Goal: Task Accomplishment & Management: Complete application form

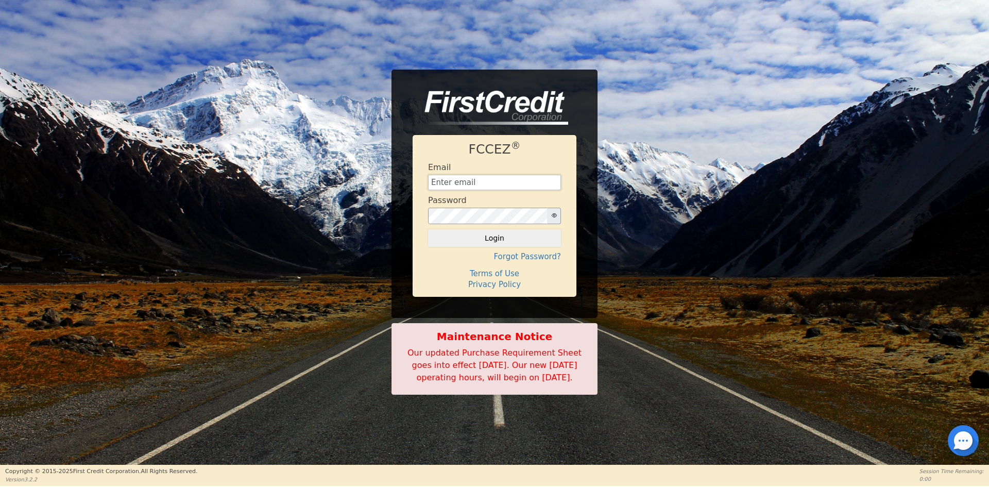
click at [487, 178] on input "text" at bounding box center [494, 182] width 133 height 15
type input "[EMAIL_ADDRESS][DOMAIN_NAME]"
click at [514, 235] on button "Login" at bounding box center [494, 238] width 133 height 18
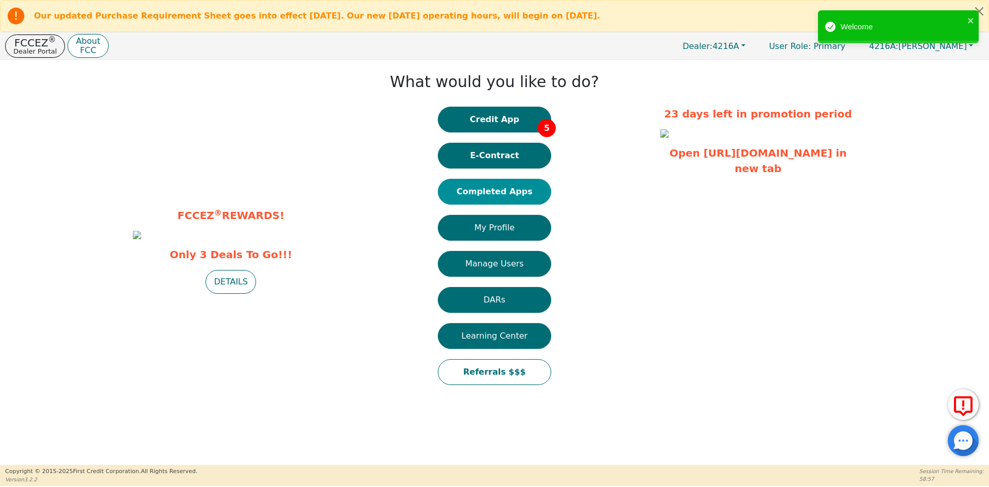
click at [519, 194] on button "Completed Apps" at bounding box center [494, 192] width 113 height 26
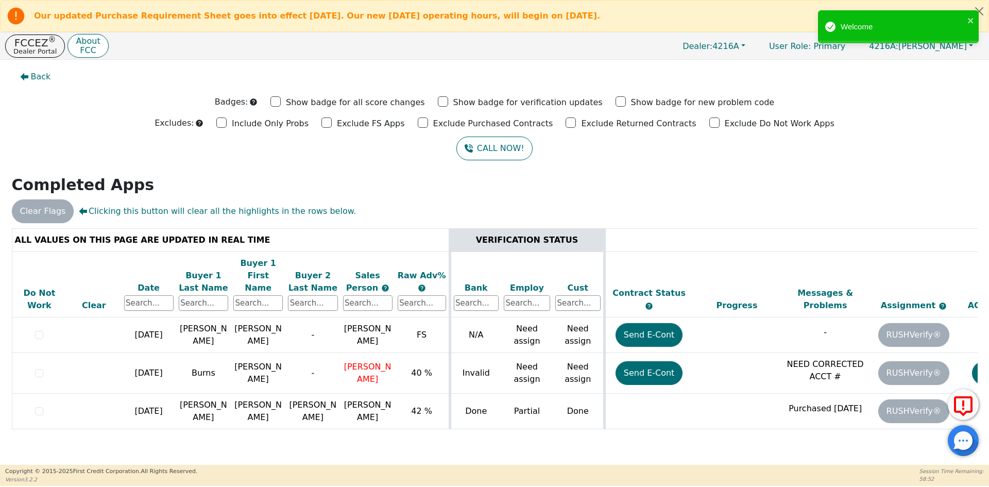
drag, startPoint x: 696, startPoint y: 434, endPoint x: 911, endPoint y: 436, distance: 215.3
click at [911, 436] on div "ALL VALUES ON THIS PAGE ARE UPDATED IN REAL TIME VERIFICATION STATUS Do Not Wor…" at bounding box center [494, 338] width 973 height 220
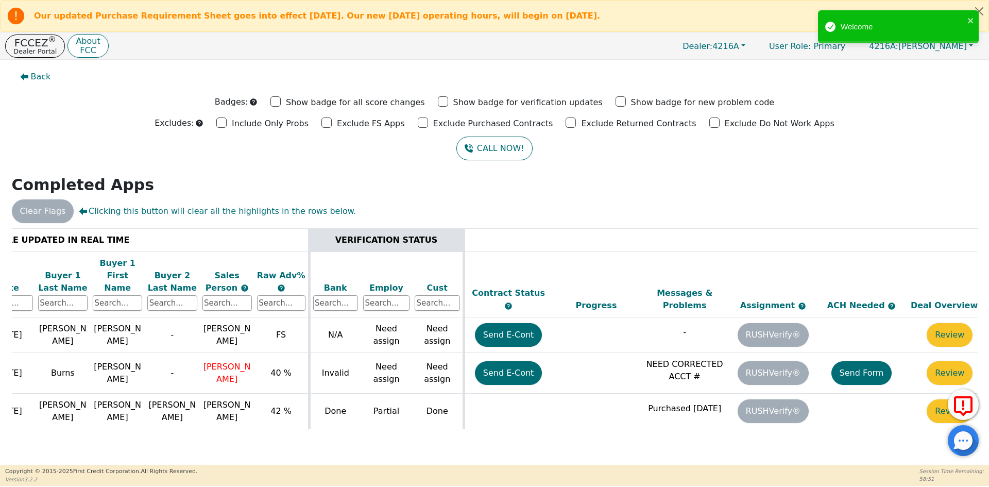
scroll to position [0, 158]
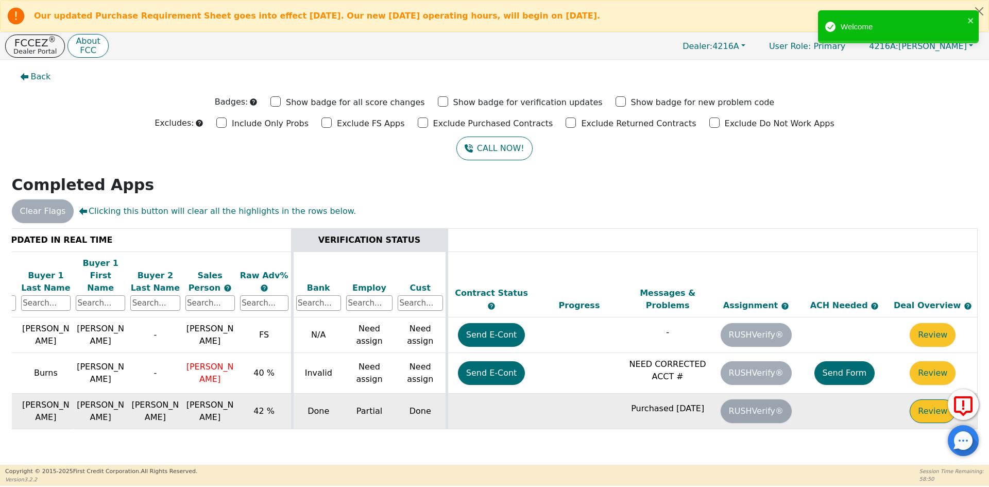
click at [919, 401] on button "Review" at bounding box center [933, 411] width 46 height 24
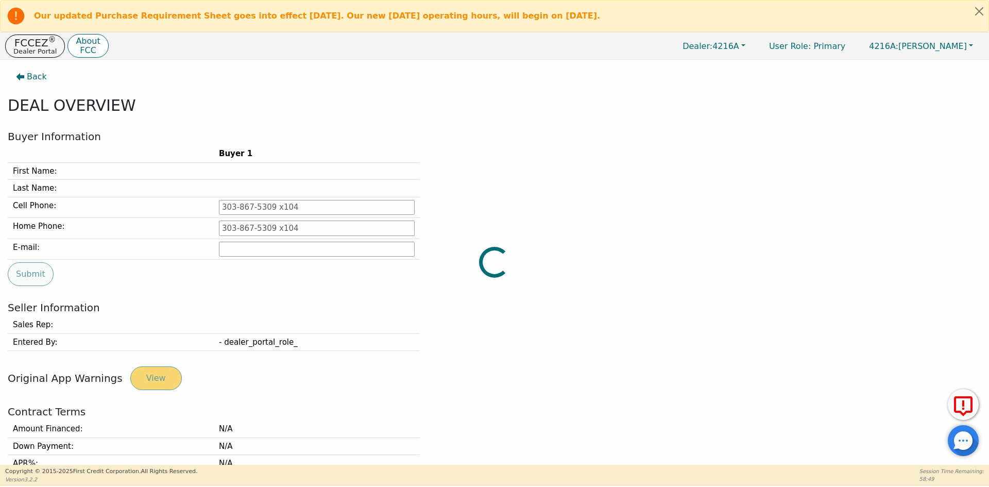
type input "[PHONE_NUMBER]"
type input "[EMAIL_ADDRESS][DOMAIN_NAME]"
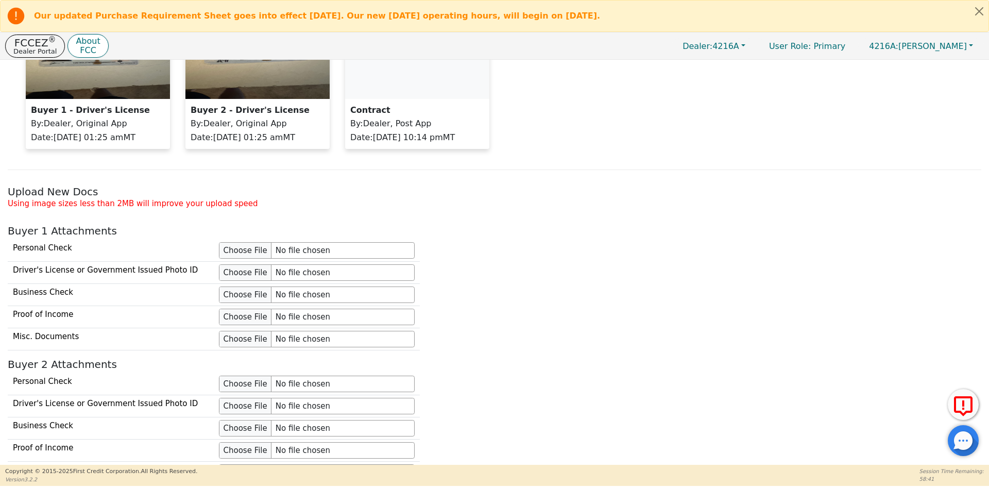
scroll to position [617, 0]
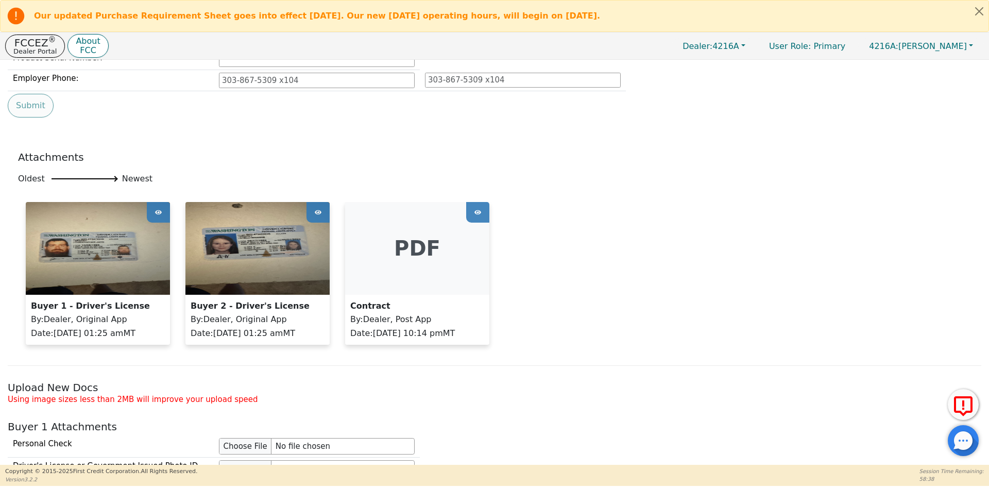
click at [419, 262] on div "pdf" at bounding box center [417, 248] width 144 height 93
click at [424, 252] on div "pdf" at bounding box center [417, 248] width 144 height 93
click at [481, 207] on div at bounding box center [477, 212] width 23 height 21
click at [482, 217] on div at bounding box center [477, 212] width 23 height 21
click at [477, 215] on icon at bounding box center [477, 211] width 7 height 15
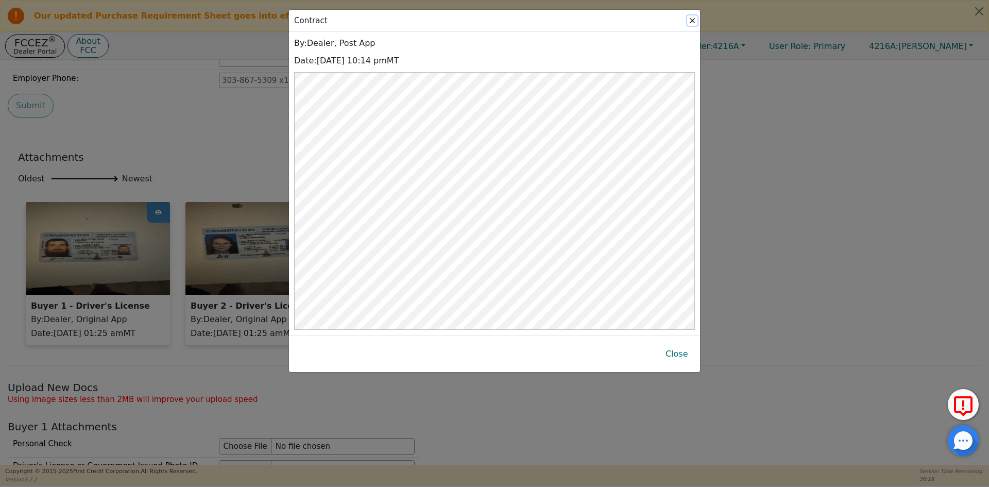
click at [692, 19] on button "Close" at bounding box center [692, 20] width 10 height 10
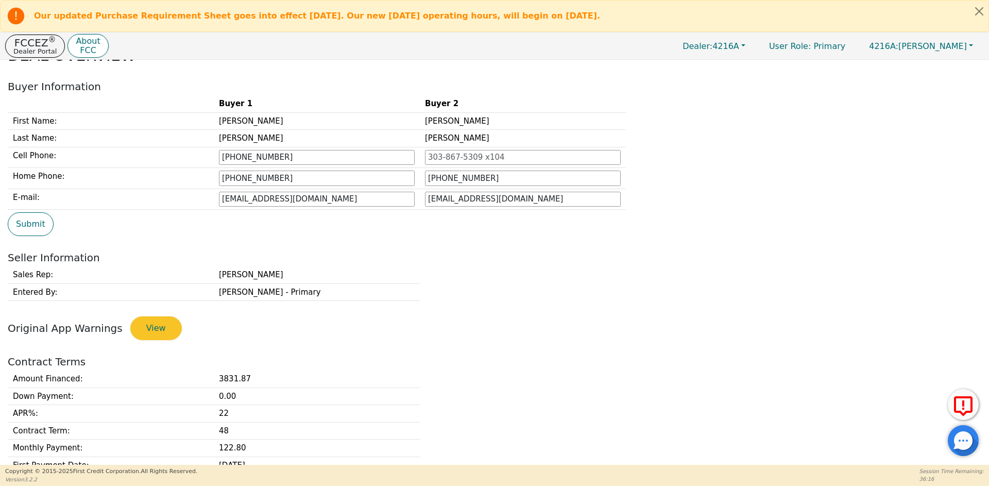
scroll to position [0, 0]
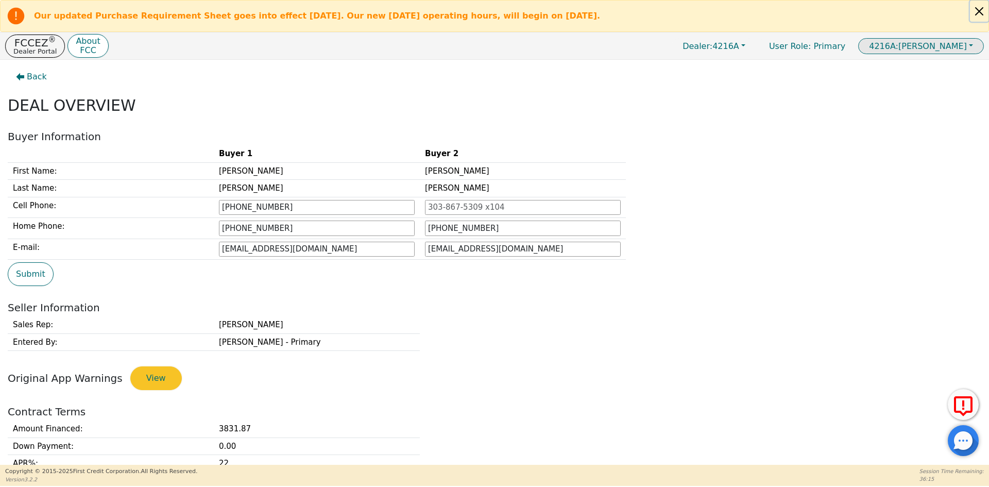
click at [979, 12] on button "Close alert" at bounding box center [979, 11] width 19 height 21
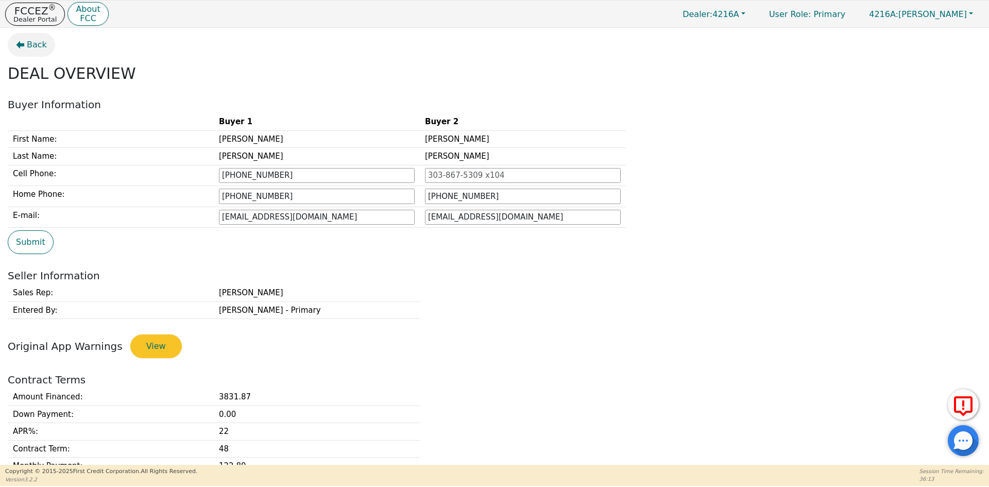
click at [44, 44] on button "Back" at bounding box center [31, 45] width 47 height 24
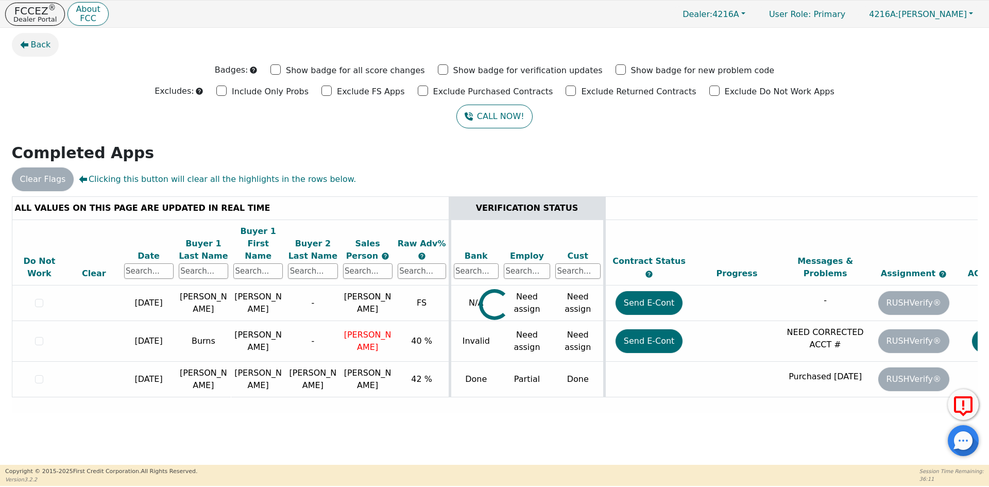
click at [41, 43] on span "Back" at bounding box center [41, 45] width 20 height 12
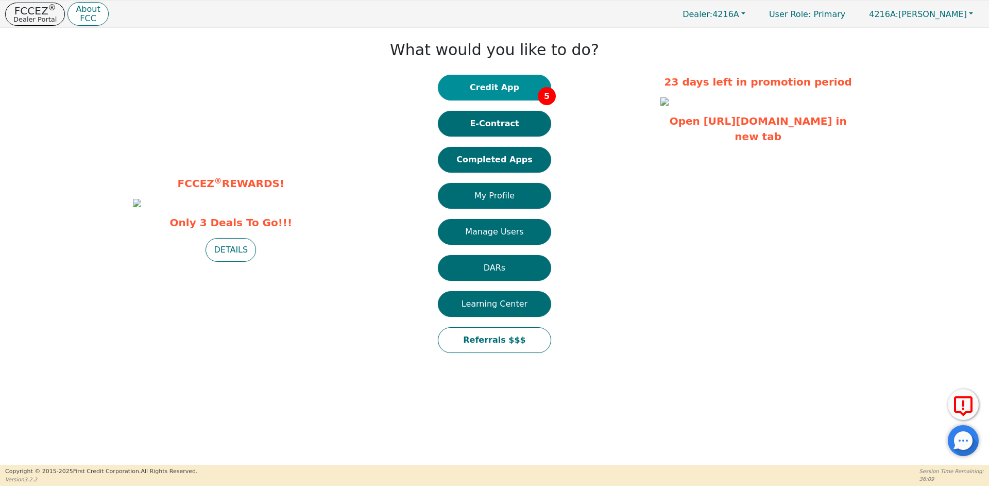
click at [512, 85] on button "Credit App 5" at bounding box center [494, 88] width 113 height 26
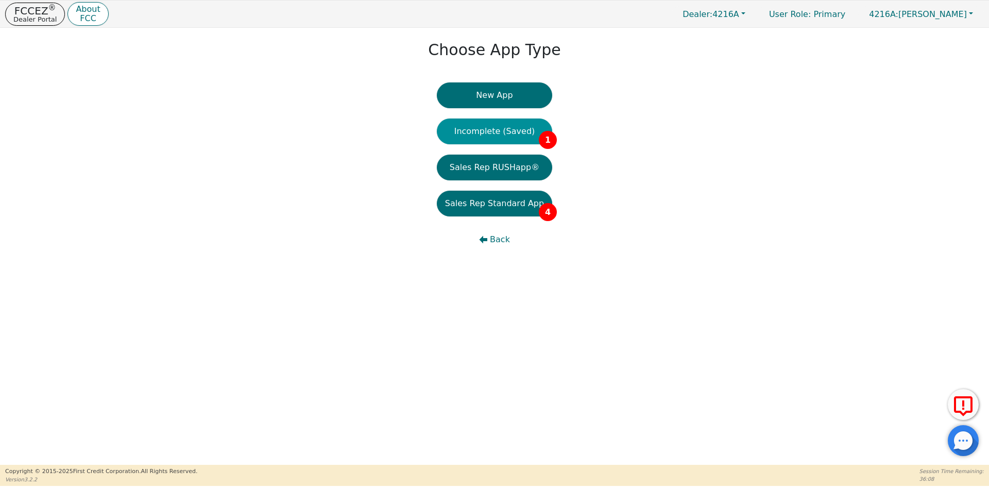
click at [508, 133] on button "Incomplete (Saved) 1" at bounding box center [494, 131] width 115 height 26
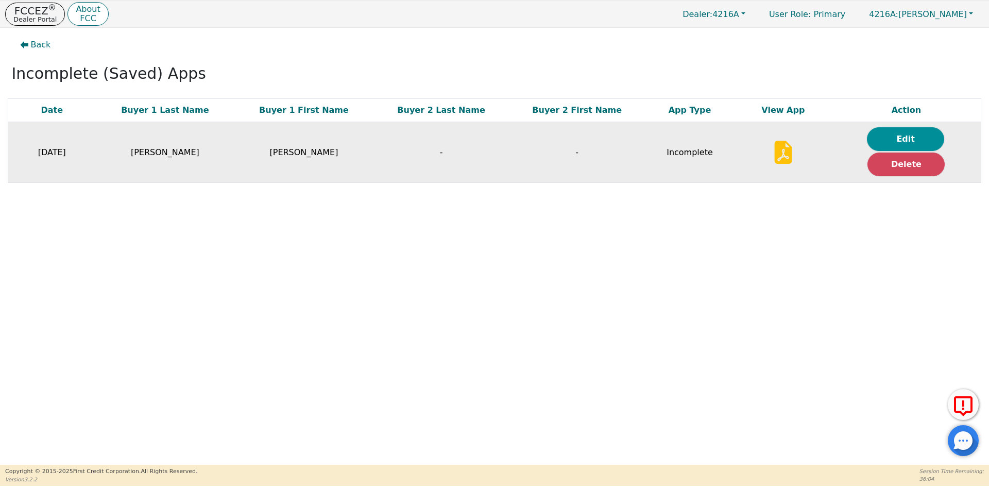
click at [928, 141] on button "Edit" at bounding box center [905, 139] width 77 height 24
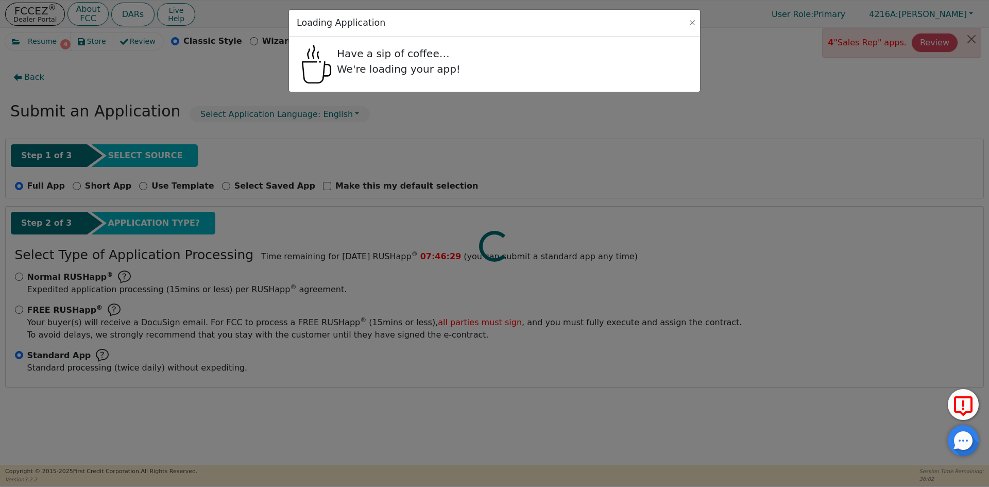
radio input "false"
radio input "true"
select select "WA"
select select "n"
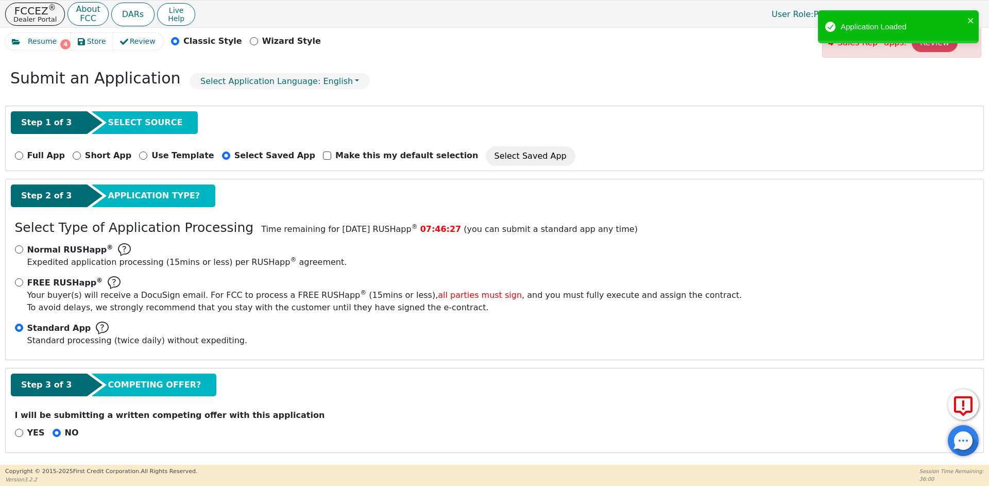
scroll to position [52, 0]
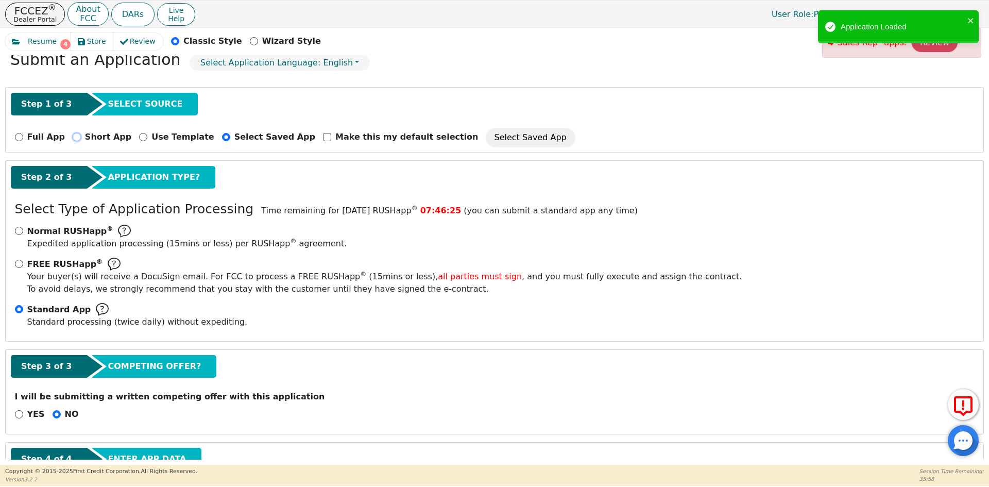
click at [73, 138] on input "Short App" at bounding box center [77, 137] width 8 height 8
radio input "true"
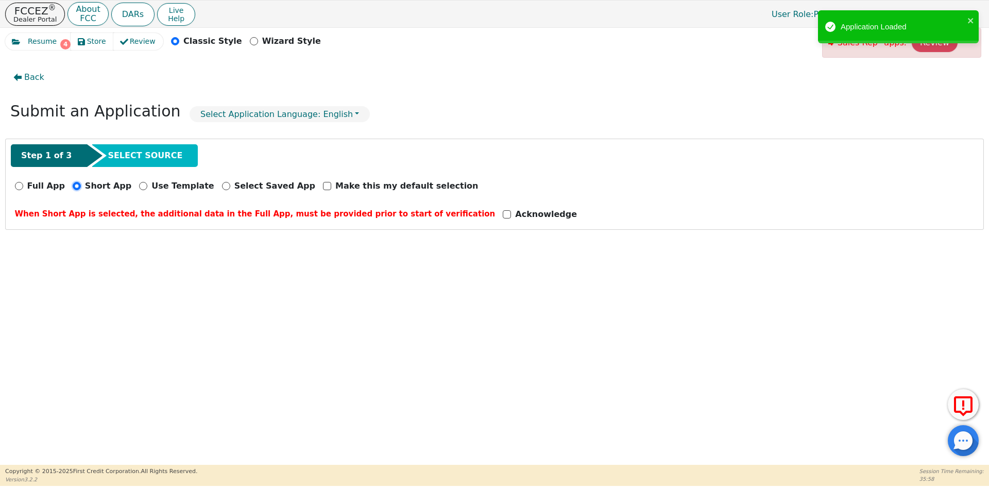
scroll to position [0, 0]
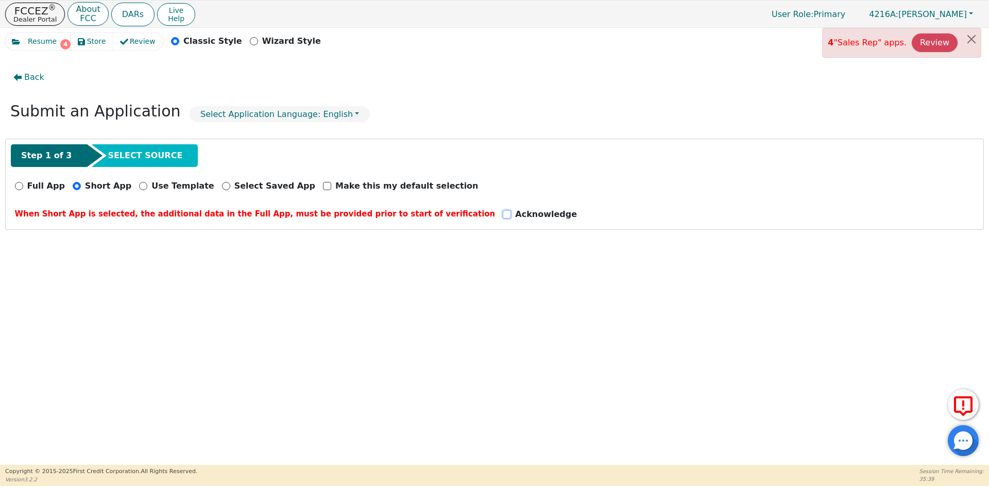
click at [503, 214] on input "Acknowledge" at bounding box center [507, 214] width 8 height 8
checkbox input "true"
select select "WA"
select select "n"
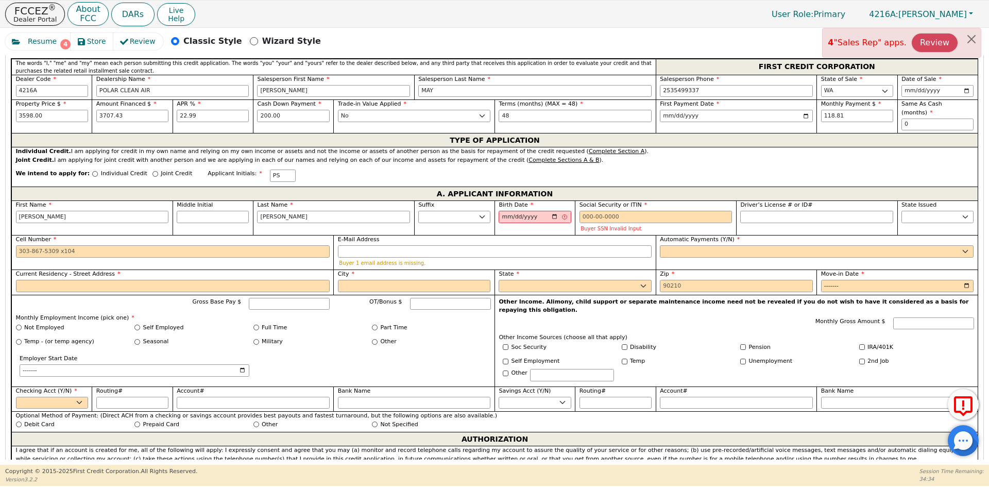
scroll to position [515, 0]
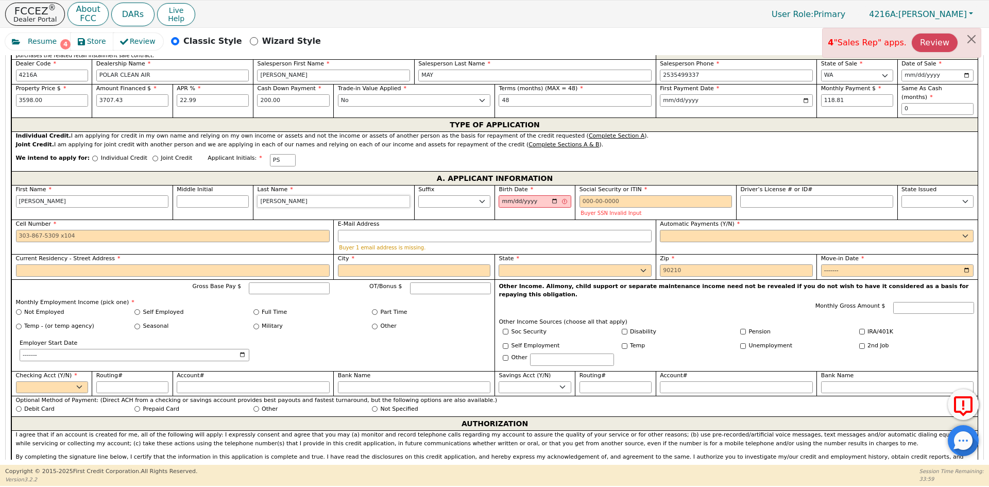
drag, startPoint x: 292, startPoint y: 196, endPoint x: 214, endPoint y: 187, distance: 78.2
click at [213, 187] on div "First Name [PERSON_NAME] Middle Initial Last Name [PERSON_NAME] Sr. II III IV B…" at bounding box center [494, 300] width 966 height 231
click at [287, 195] on input "[PERSON_NAME]" at bounding box center [333, 201] width 153 height 12
type input "Sly"
click at [68, 195] on input "[PERSON_NAME]" at bounding box center [92, 201] width 153 height 12
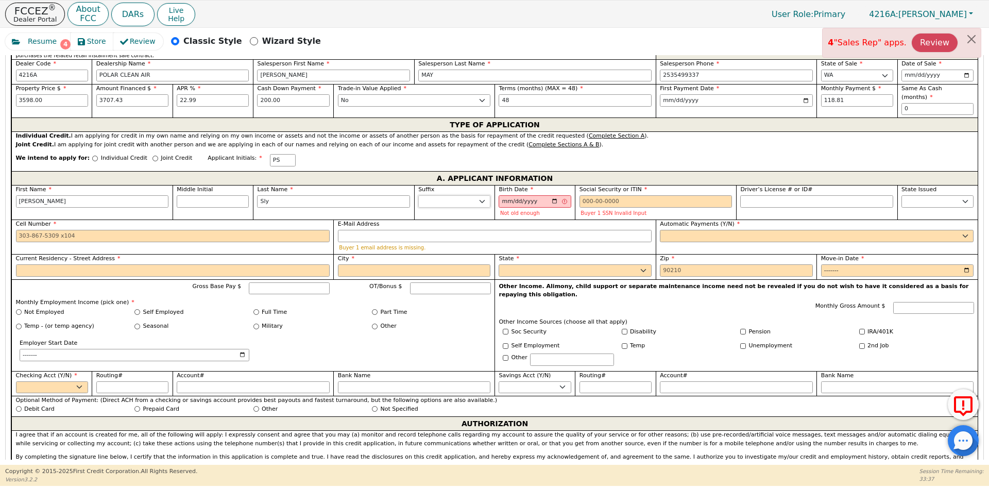
click at [479, 195] on select "Jr. Sr. II III IV" at bounding box center [454, 201] width 72 height 12
select select "Jr."
click at [418, 195] on select "Jr. Sr. II III IV" at bounding box center [454, 201] width 72 height 12
click at [89, 195] on input "[PERSON_NAME]" at bounding box center [92, 201] width 153 height 12
type input "[PERSON_NAME]"
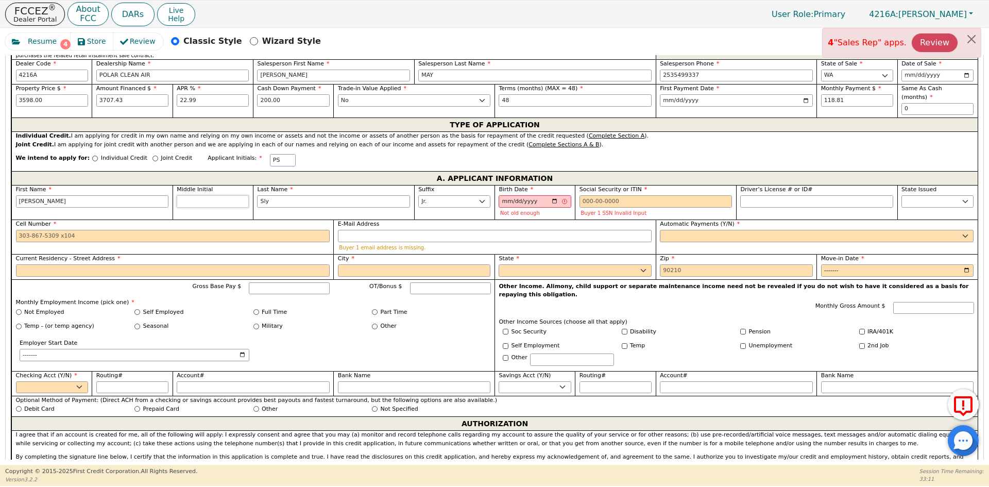
click at [188, 195] on input "Middle Initial" at bounding box center [213, 201] width 72 height 12
type input "PCS"
type input "C"
type input "[PERSON_NAME]"
type input "C"
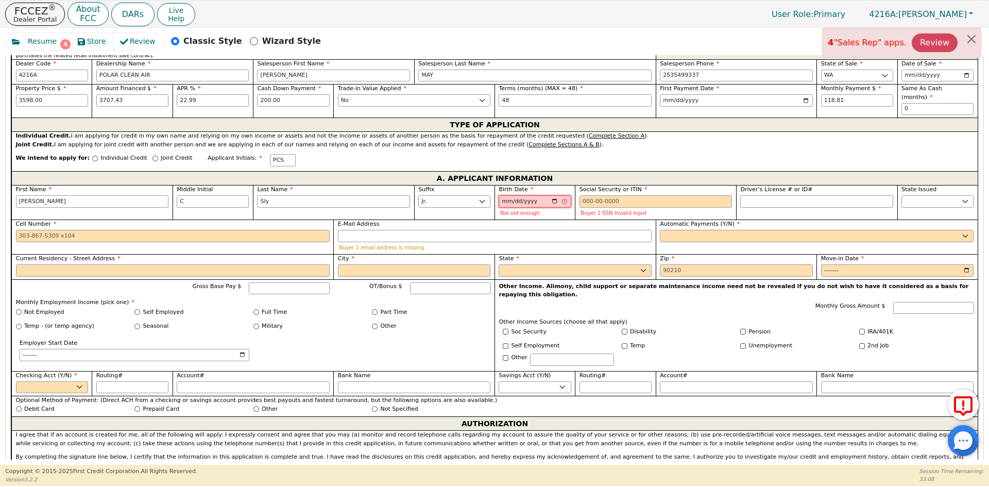
click at [550, 195] on input "[DATE]" at bounding box center [535, 201] width 72 height 12
click at [551, 195] on input "[DATE]" at bounding box center [535, 201] width 72 height 12
type input "[DATE]"
click at [643, 195] on input "Social Security or ITIN" at bounding box center [655, 201] width 153 height 12
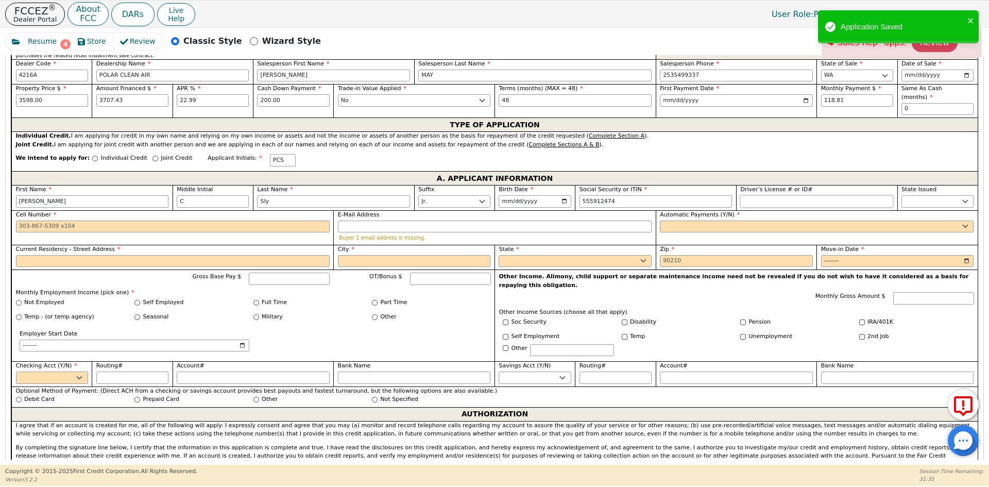
type input "***-**-2474"
click at [816, 195] on input "Driver’s License # or ID#" at bounding box center [816, 201] width 153 height 12
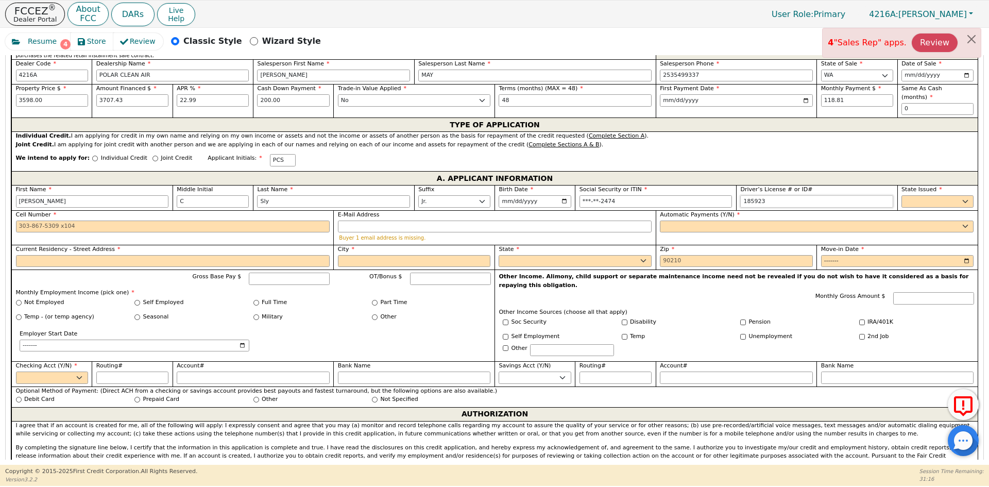
click at [786, 195] on input "185923" at bounding box center [816, 201] width 153 height 12
type input "1"
click at [920, 195] on select "AK AL AR AZ CA CO CT DC DE FL [GEOGRAPHIC_DATA] HI IA ID IL IN KS [GEOGRAPHIC_D…" at bounding box center [937, 201] width 72 height 12
select select "WA"
click at [901, 195] on select "AK AL AR AZ CA CO CT DC DE FL [GEOGRAPHIC_DATA] HI IA ID IL IN KS [GEOGRAPHIC_D…" at bounding box center [937, 201] width 72 height 12
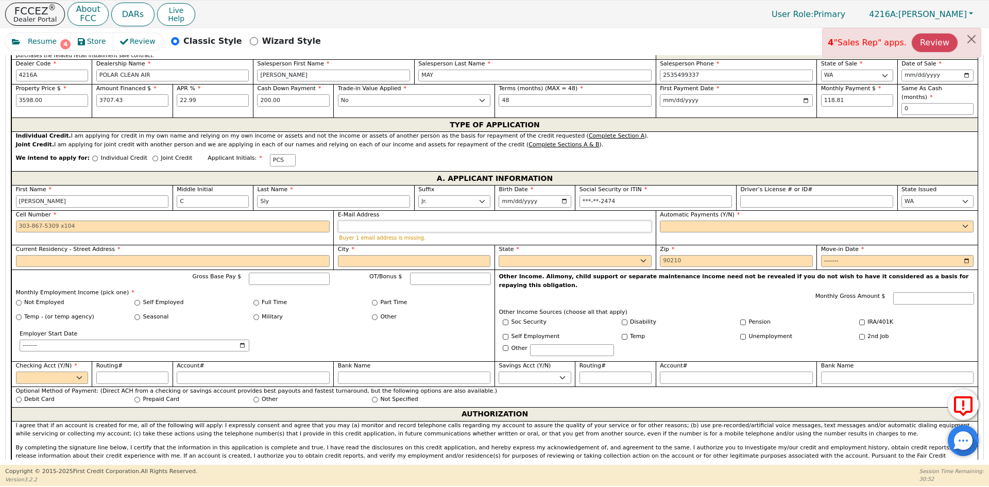
click at [414, 220] on input "E-Mail Address" at bounding box center [495, 226] width 314 height 12
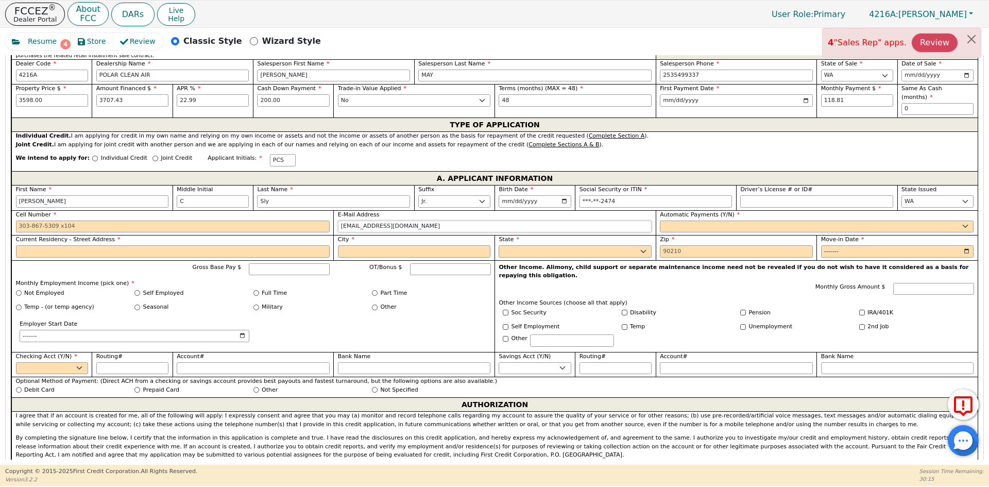
type input "[EMAIL_ADDRESS][DOMAIN_NAME]"
click at [706, 220] on select "Yes No" at bounding box center [817, 226] width 314 height 12
select select "y"
click at [660, 220] on select "Yes No" at bounding box center [817, 226] width 314 height 12
type input "[PERSON_NAME]"
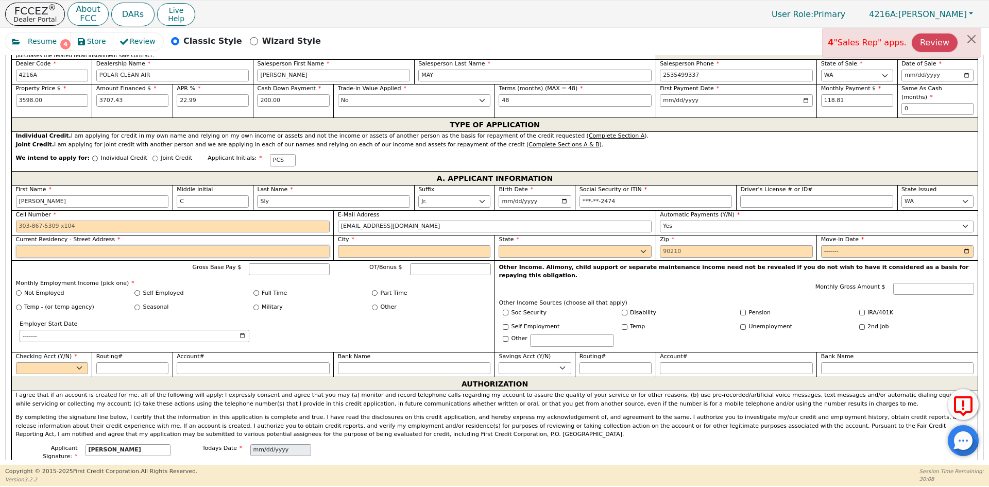
click at [82, 245] on input "Current Residency - Street Address" at bounding box center [173, 251] width 314 height 12
type input "[STREET_ADDRESS]"
click at [362, 245] on input "City" at bounding box center [414, 251] width 153 height 12
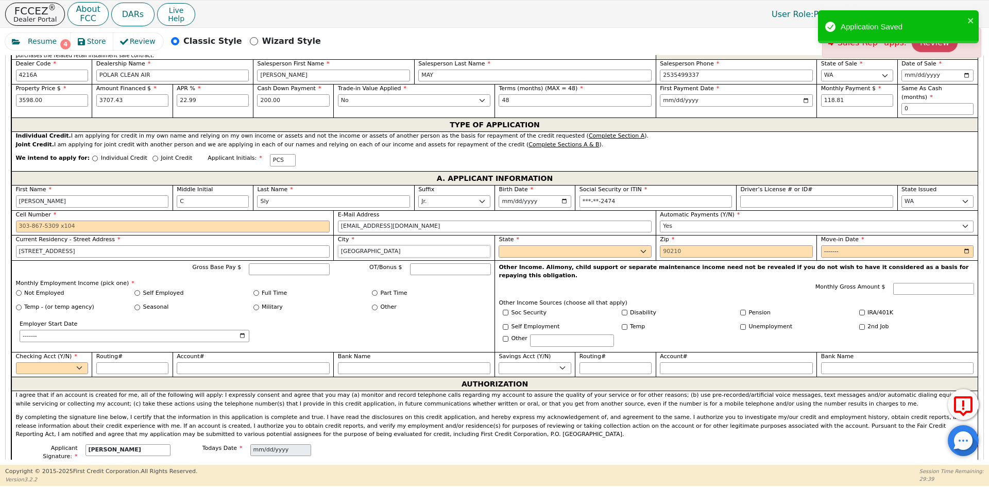
type input "[GEOGRAPHIC_DATA]"
click at [522, 245] on select "AK AL AR AZ CA CO CT DC DE FL [GEOGRAPHIC_DATA] HI IA ID IL IN KS [GEOGRAPHIC_D…" at bounding box center [575, 251] width 153 height 12
select select "WA"
click at [499, 245] on select "AK AL AR AZ CA CO CT DC DE FL [GEOGRAPHIC_DATA] HI IA ID IL IN KS [GEOGRAPHIC_D…" at bounding box center [575, 251] width 153 height 12
click at [696, 245] on input "Zip" at bounding box center [736, 251] width 153 height 12
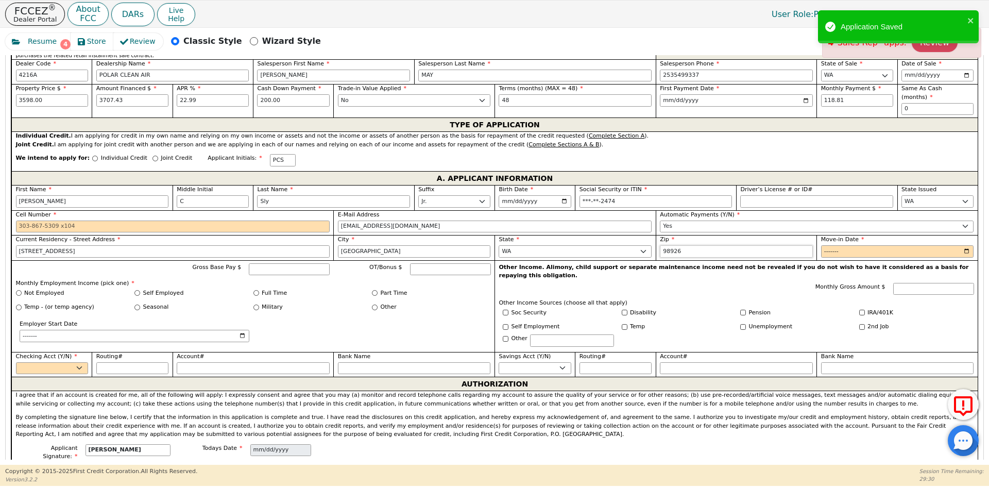
type input "98926"
click at [864, 245] on input "Move-in Date" at bounding box center [897, 251] width 153 height 12
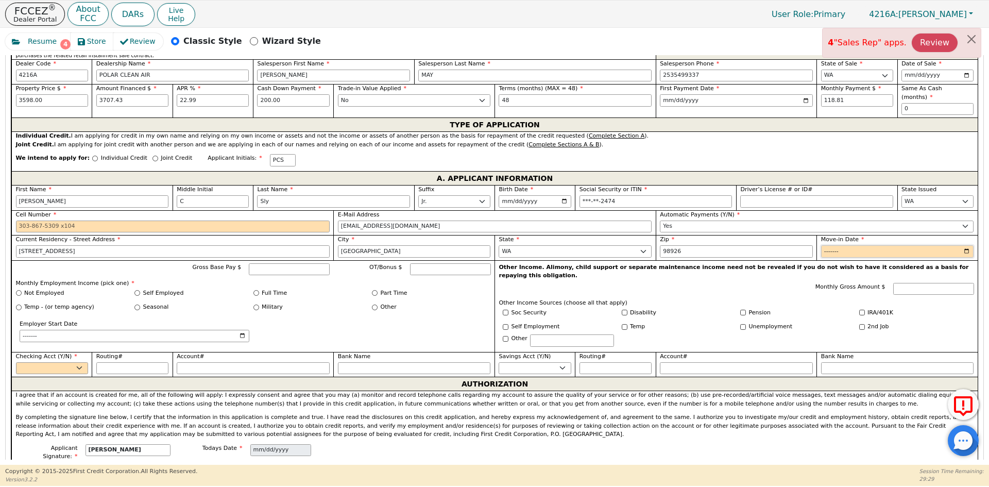
click at [964, 245] on input "Move-in Date" at bounding box center [897, 251] width 153 height 12
type input "2023-09"
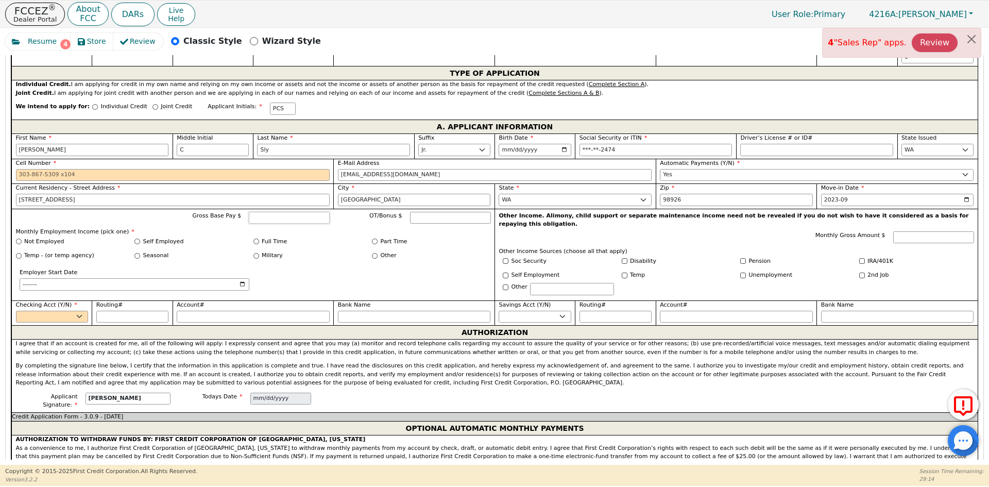
click at [280, 212] on input "Gross Base Pay $" at bounding box center [289, 218] width 81 height 12
type input "8000.00"
click at [85, 278] on input "Employer Start Date" at bounding box center [135, 284] width 230 height 12
click at [255, 238] on input "Full Time" at bounding box center [256, 241] width 6 height 6
radio input "true"
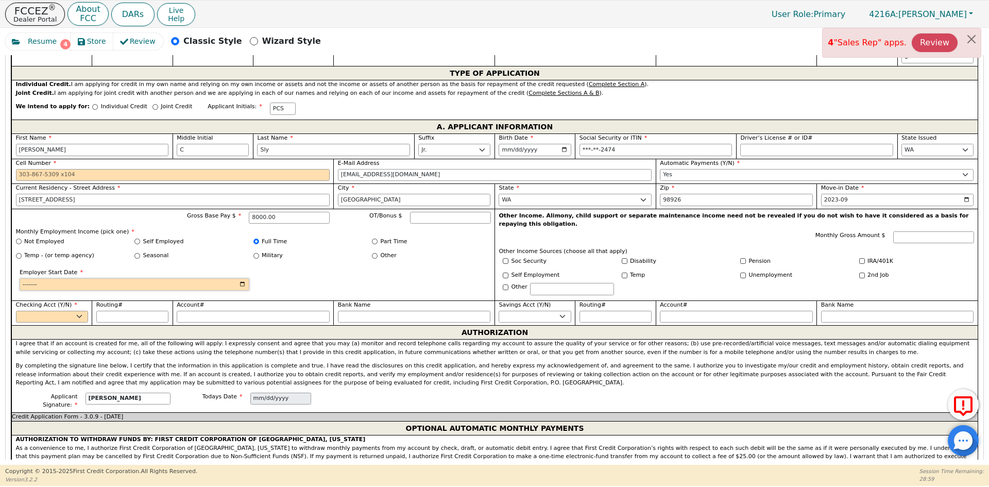
click at [244, 278] on input "Employer Start Date" at bounding box center [135, 284] width 230 height 12
type input "2015-09"
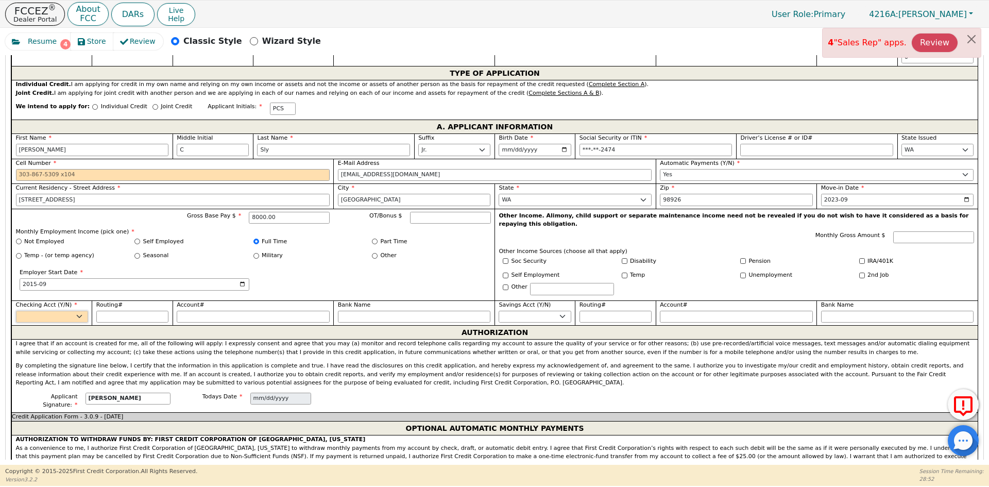
click at [81, 311] on select "Yes No" at bounding box center [52, 317] width 72 height 12
select select "y"
click at [16, 311] on select "Yes No" at bounding box center [52, 317] width 72 height 12
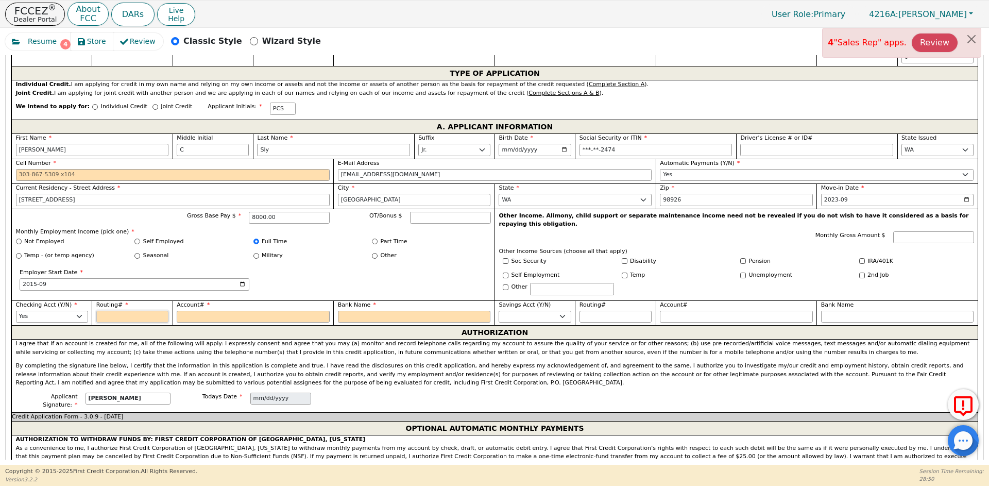
click at [138, 311] on input "Routing#" at bounding box center [132, 317] width 72 height 12
type input "3"
type input "*"
type input "32"
type input "**"
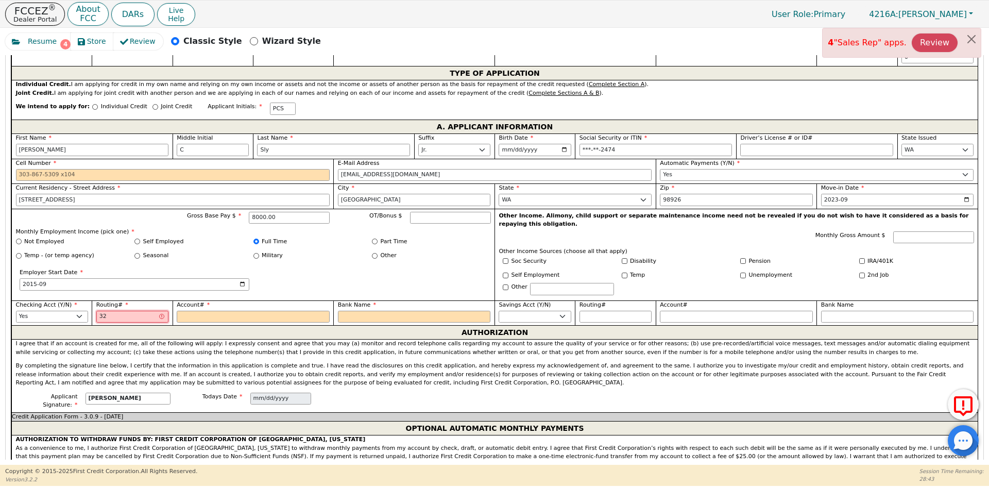
type input "325"
type input "***"
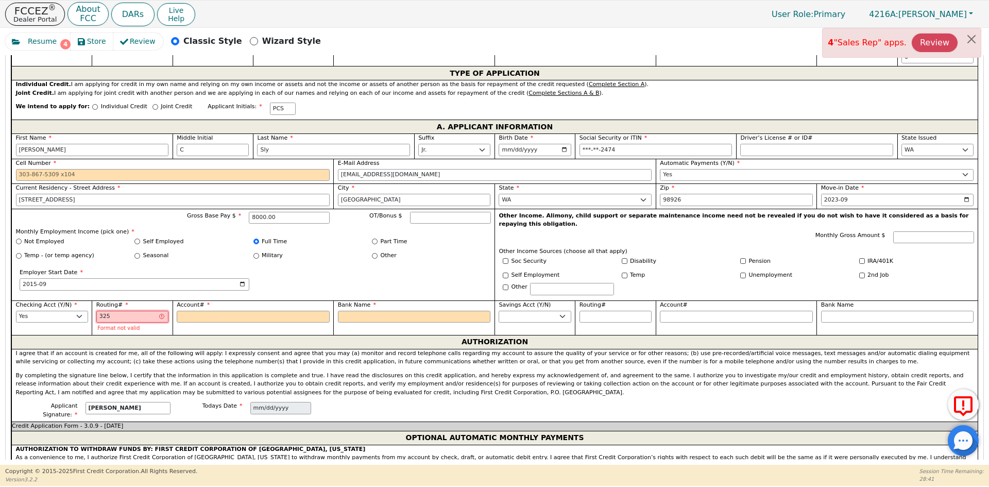
type input "3250"
type input "****"
type input "32507"
type input "*****"
type input "325070"
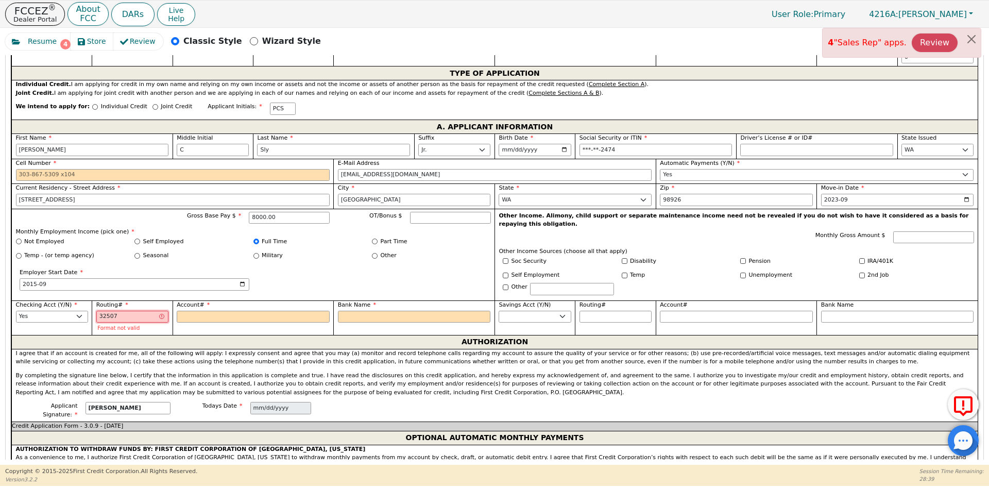
type input "******"
type input "3250707"
type input "*******"
type input "32507076"
type input "********"
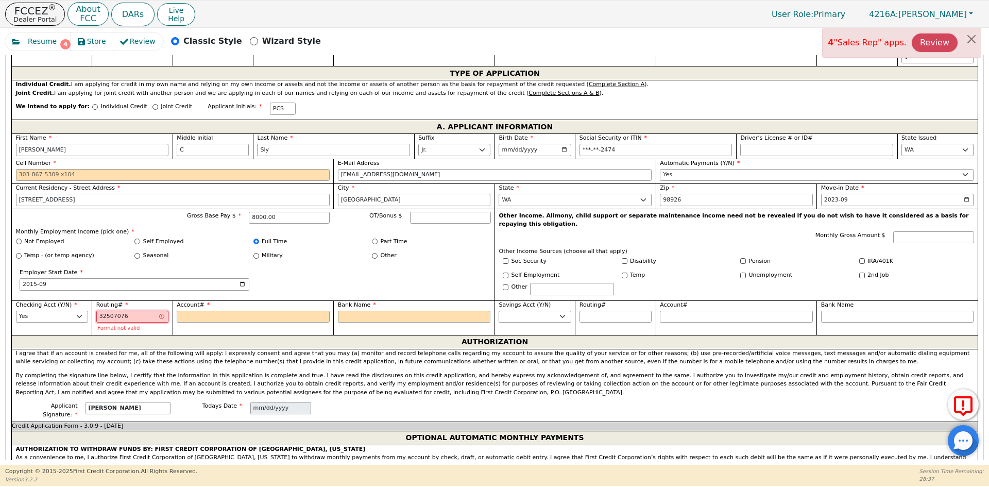
type input "325070760"
type input "*********"
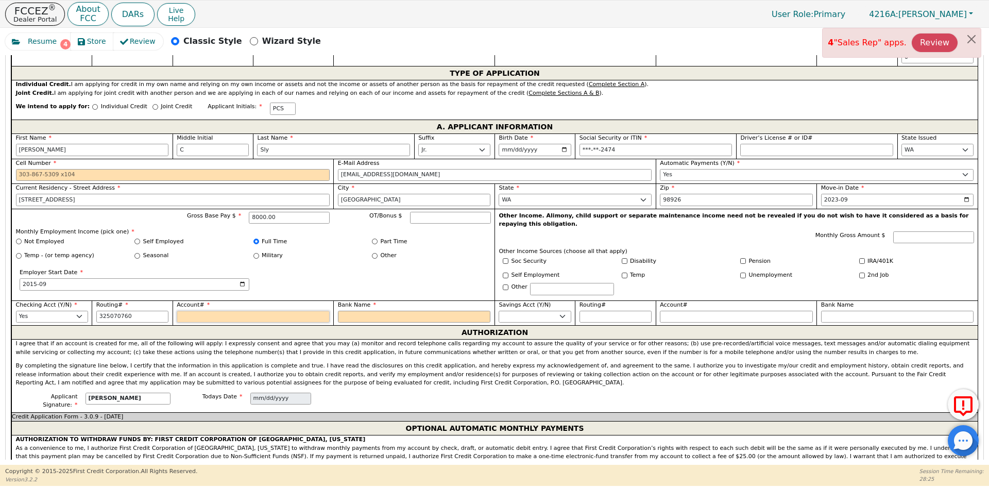
type input "*********"
click at [191, 311] on input "Account#" at bounding box center [253, 317] width 153 height 12
type input "2"
type input "*"
type input "29"
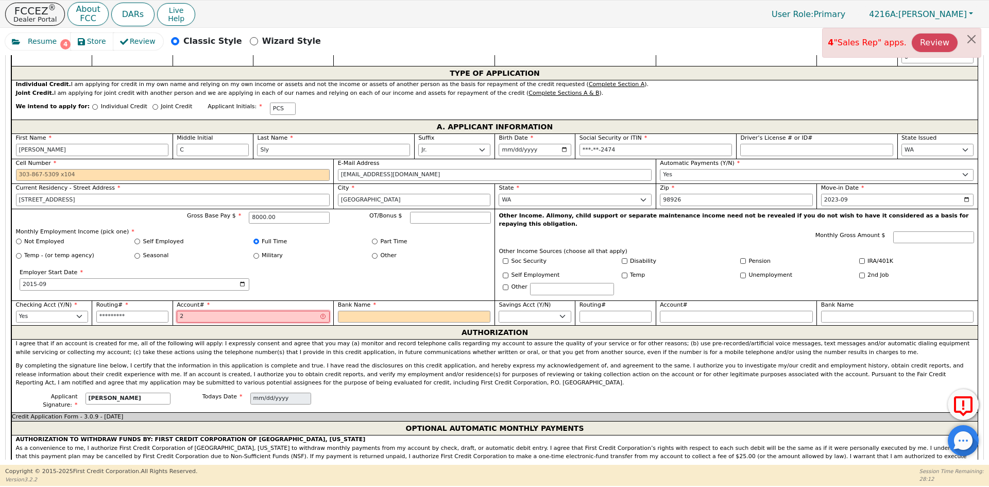
type input "**"
type input "290"
type input "***"
type input "2902"
type input "****"
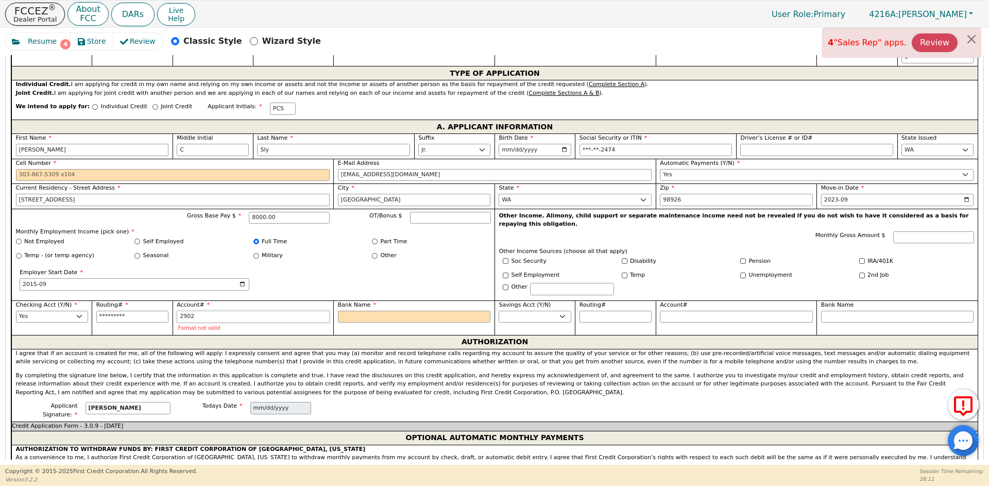
type input "29022"
type input "*****"
type input "290225"
type input "******"
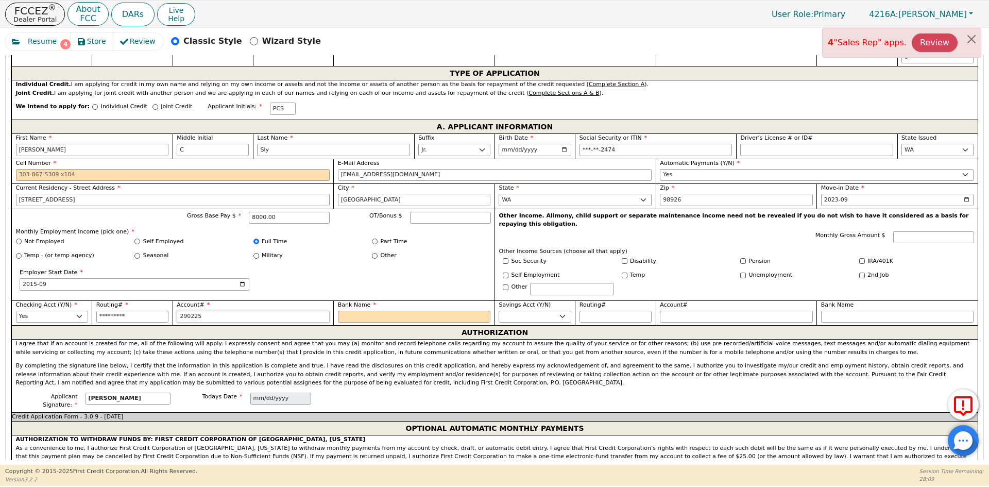
type input "2902259"
type input "*******"
type input "29022591"
type input "********"
type input "290225912"
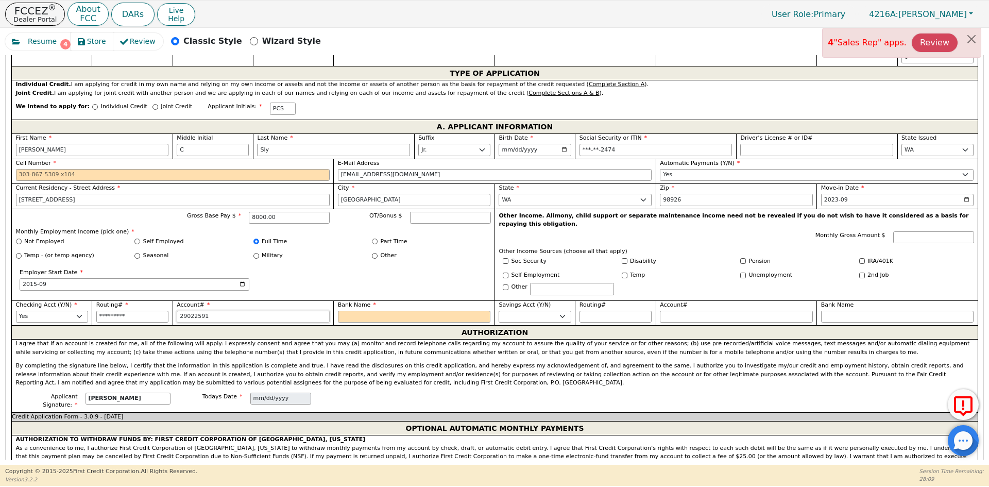
type input "*********"
type input "2902259127"
type input "**********"
click at [361, 311] on input "Bank Name" at bounding box center [414, 317] width 153 height 12
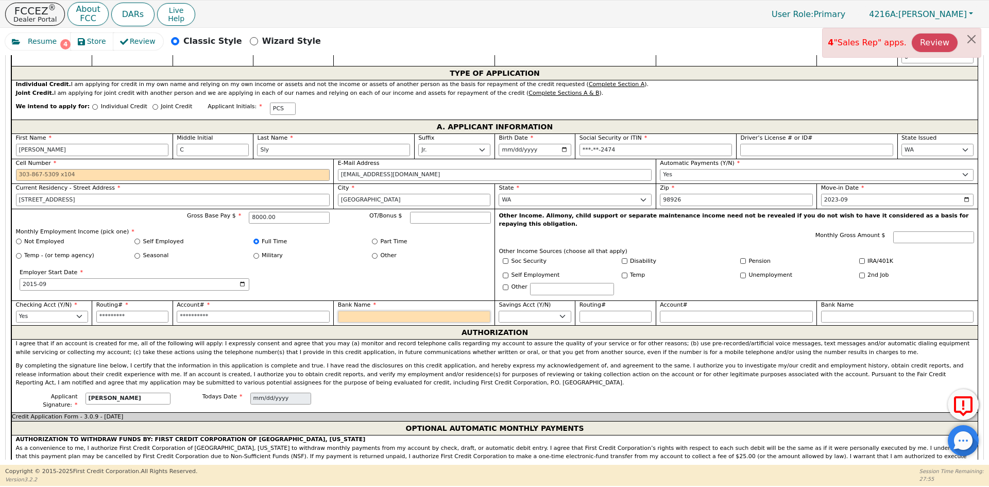
type input "C"
type input "Ch"
type input "Cha"
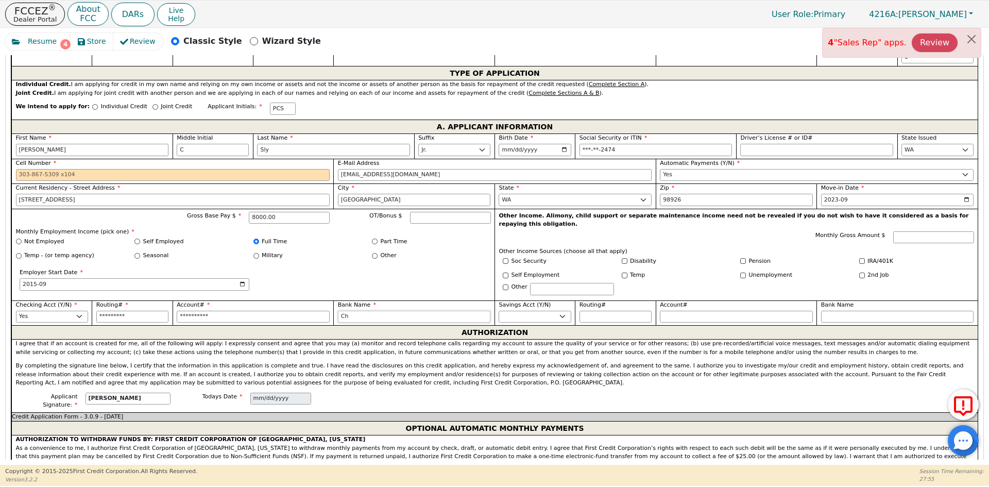
type input "Cha"
type input "[PERSON_NAME]"
type input "Chase"
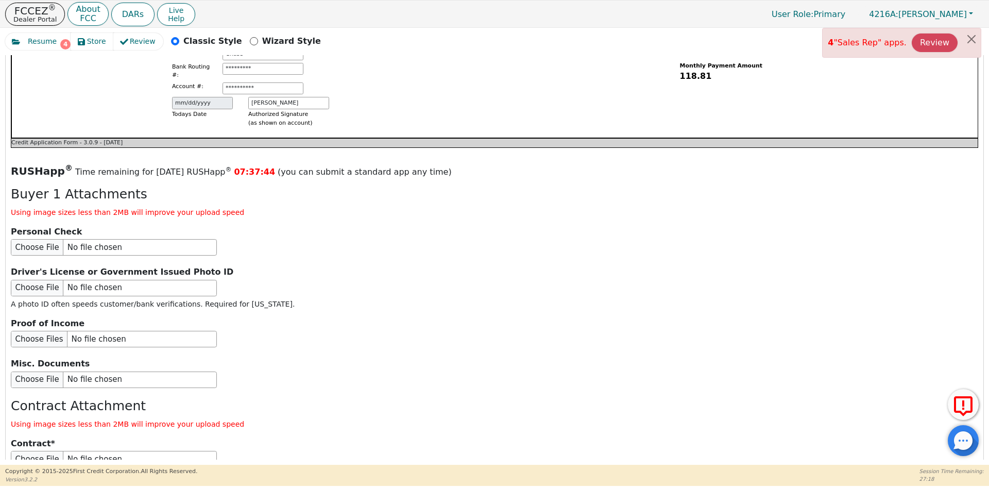
scroll to position [1030, 0]
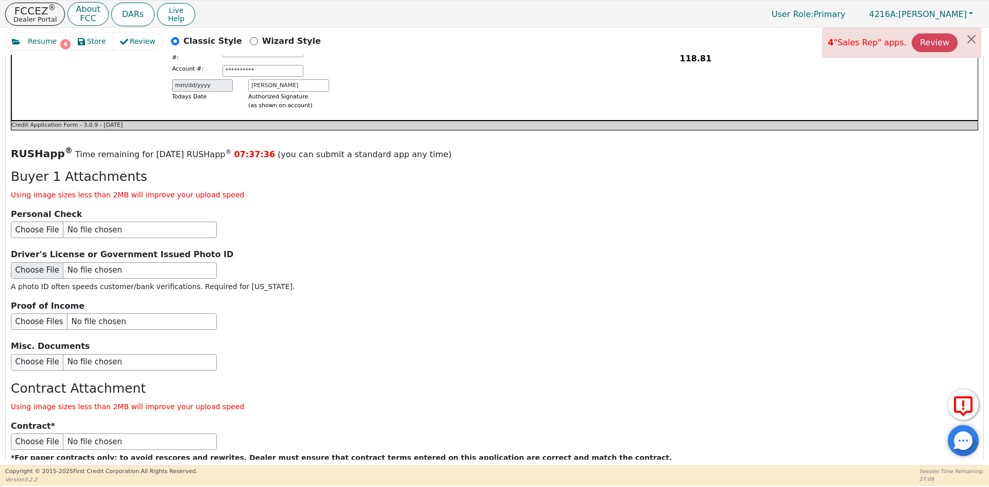
type input "Chase"
click at [26, 262] on input "file" at bounding box center [114, 270] width 206 height 16
click at [42, 262] on input "file" at bounding box center [114, 270] width 206 height 16
type input "C:\fakepath\Drivers License - [PERSON_NAME]jpg"
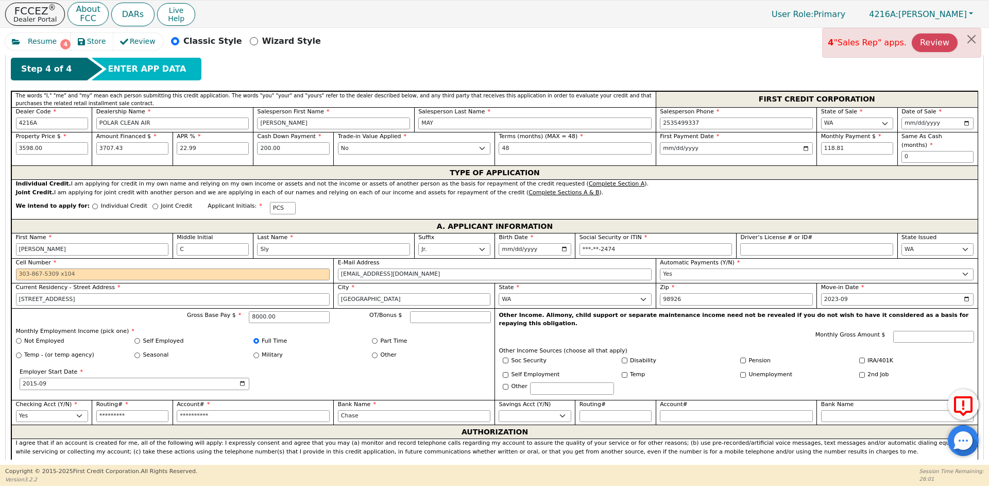
scroll to position [468, 0]
click at [43, 268] on input "Cell Number" at bounding box center [173, 274] width 314 height 12
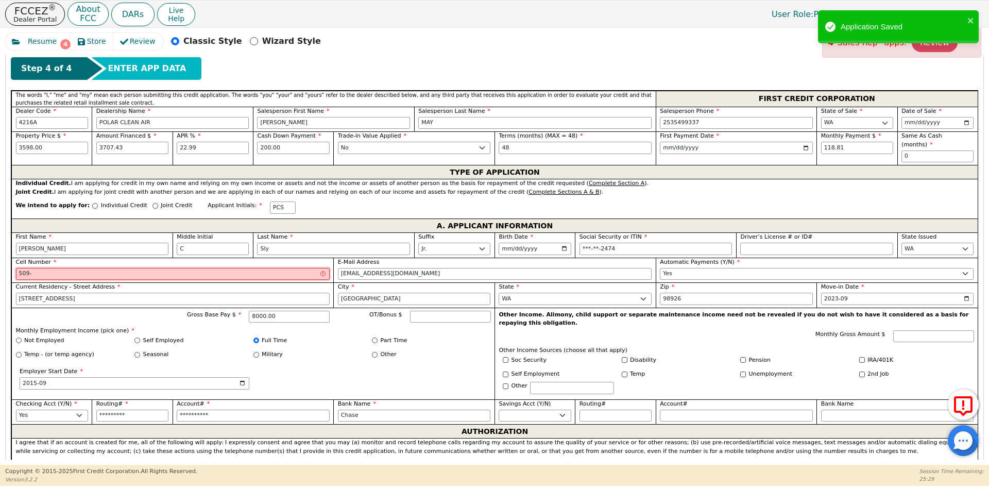
paste input "481-7831"
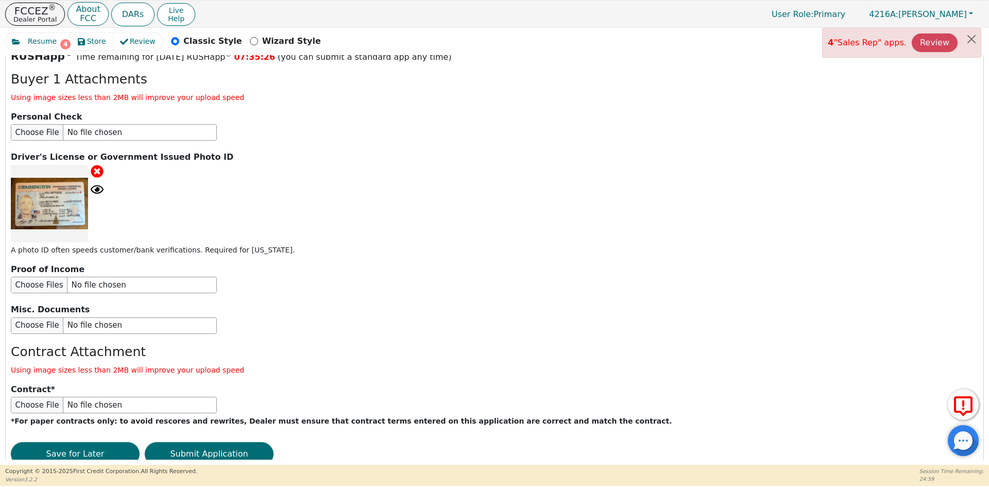
scroll to position [1137, 0]
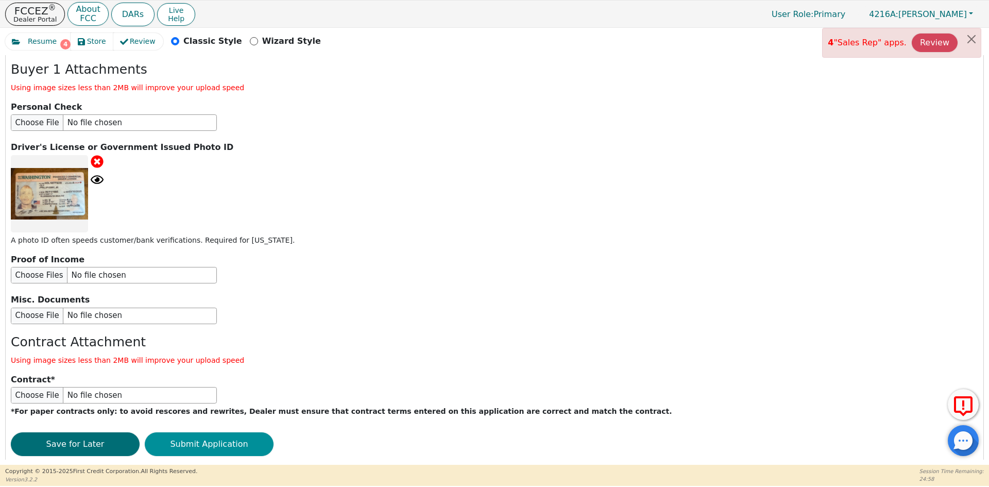
type input "[PHONE_NUMBER]"
click at [219, 432] on button "Submit Application" at bounding box center [209, 444] width 129 height 24
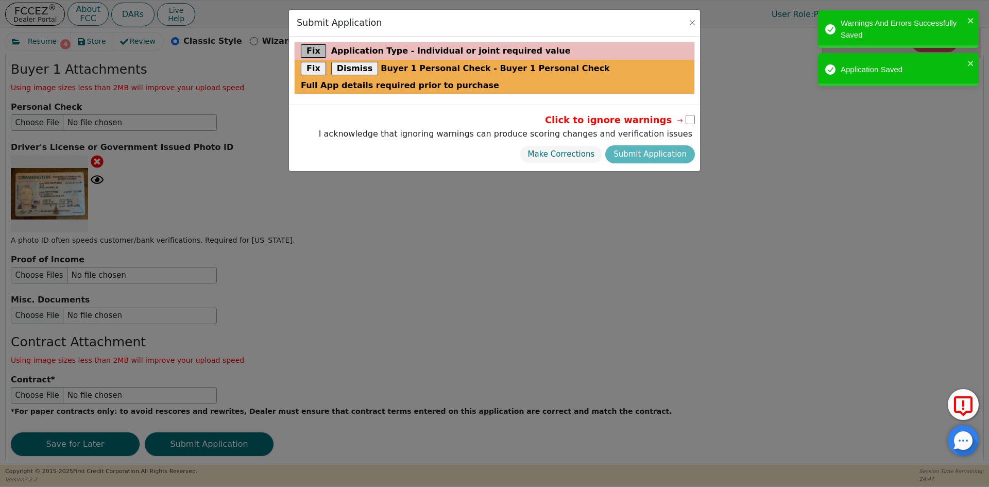
click at [312, 52] on button "Fix" at bounding box center [313, 50] width 25 height 13
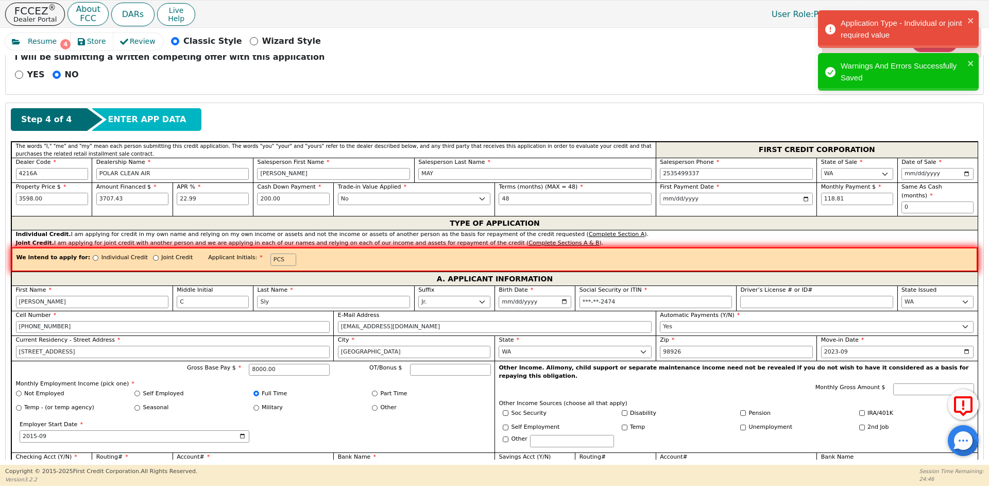
scroll to position [411, 0]
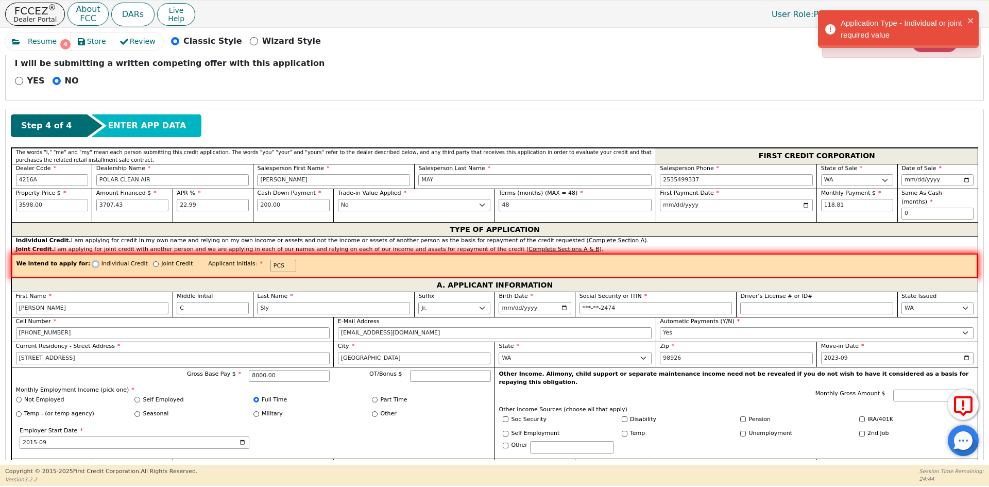
click at [93, 261] on input "Individual Credit" at bounding box center [96, 264] width 6 height 6
radio input "true"
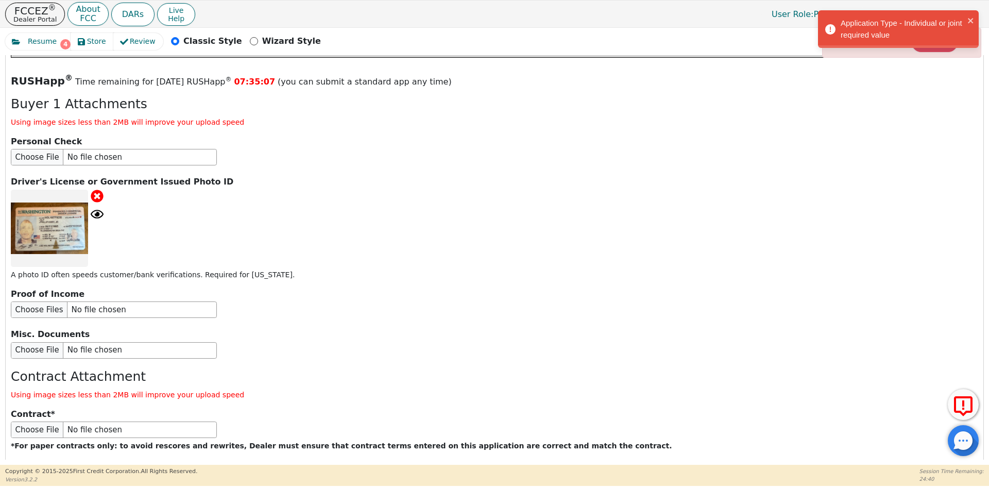
scroll to position [1139, 0]
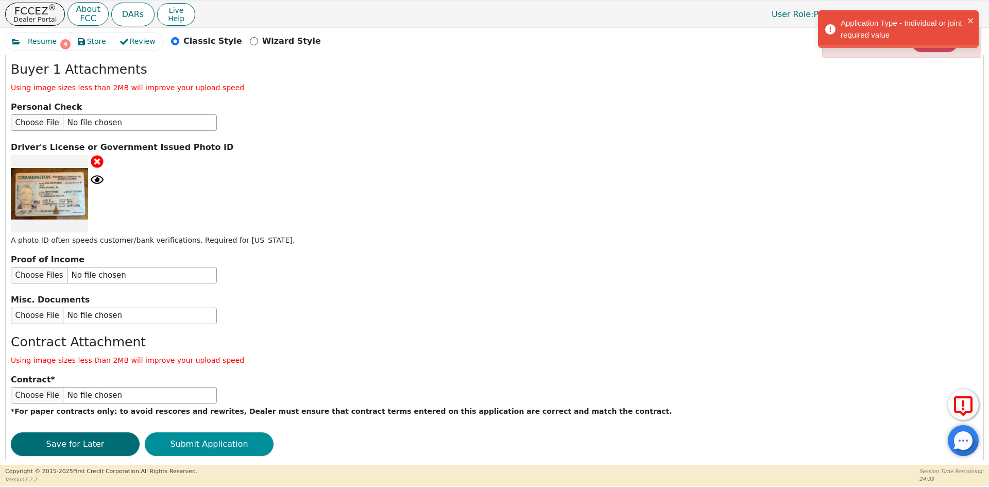
click at [204, 432] on button "Submit Application" at bounding box center [209, 444] width 129 height 24
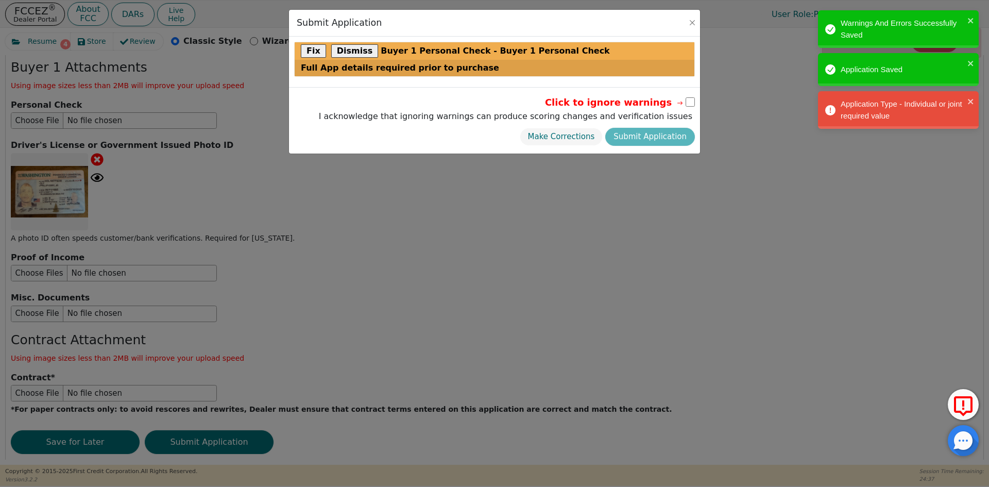
scroll to position [1137, 0]
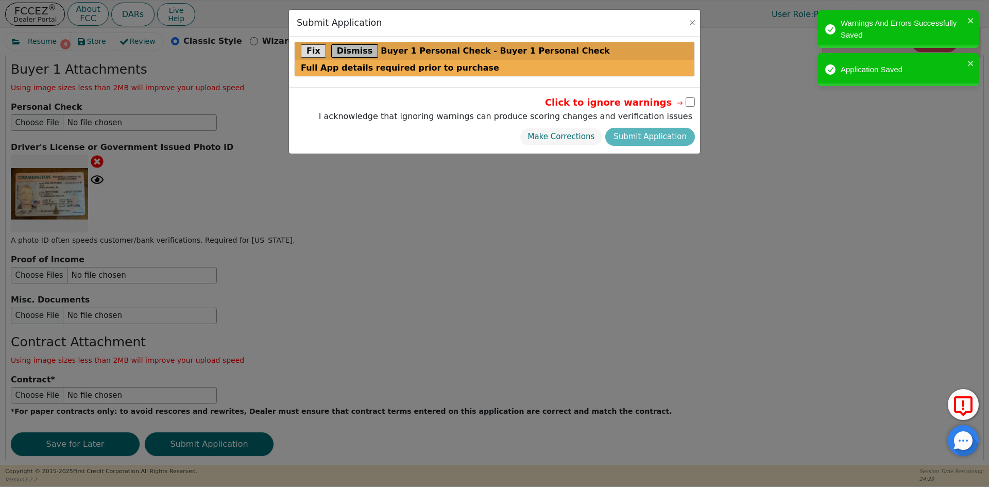
click at [352, 54] on button "Dismiss" at bounding box center [354, 50] width 47 height 13
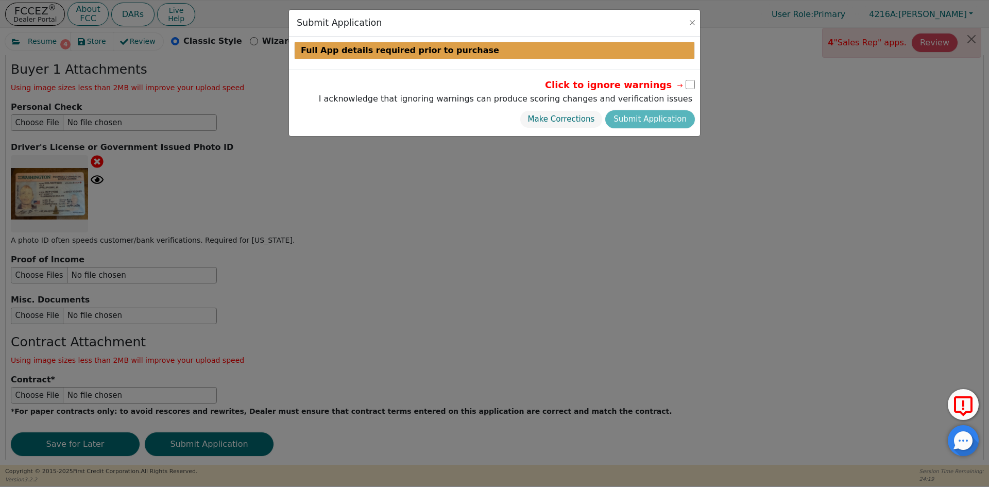
click at [691, 85] on input "checkbox" at bounding box center [690, 84] width 9 height 9
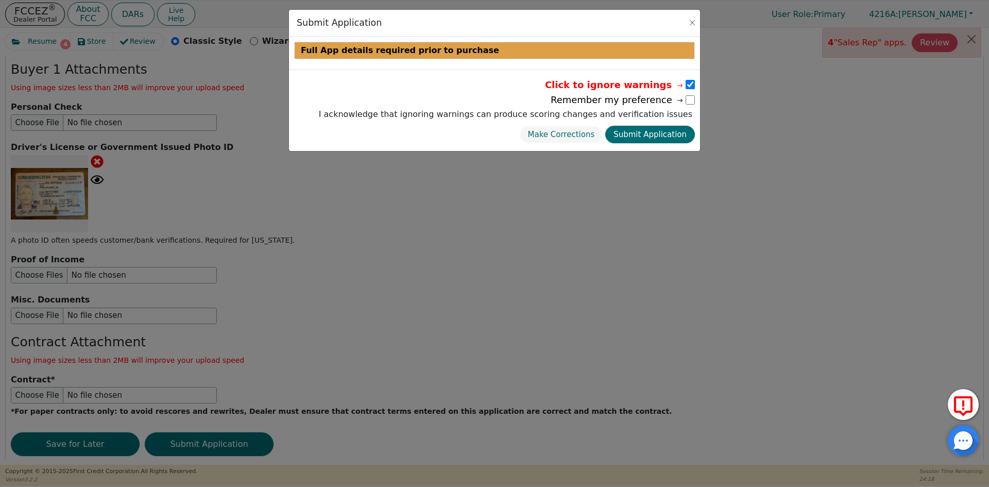
click at [690, 85] on input "checkbox" at bounding box center [690, 84] width 9 height 9
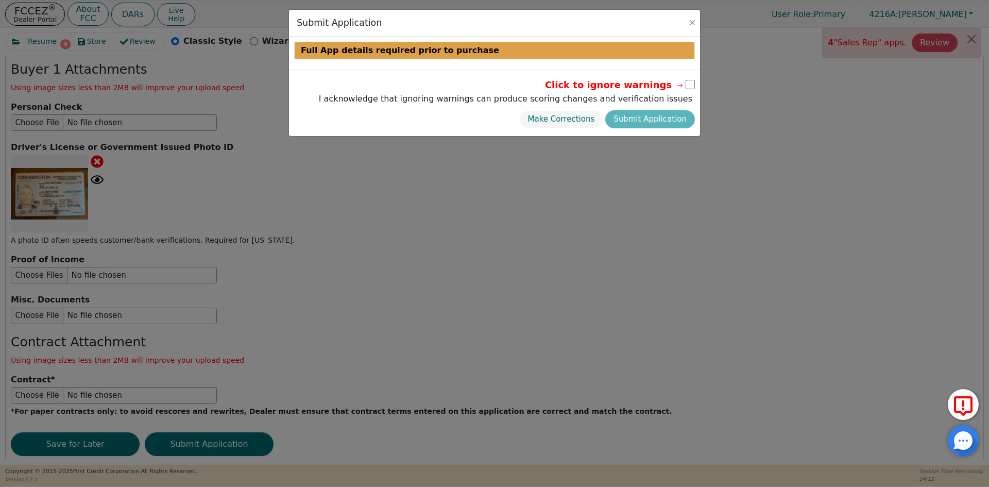
click at [659, 119] on div "Make Corrections Submit Application" at bounding box center [505, 119] width 379 height 23
click at [684, 85] on icon at bounding box center [679, 85] width 9 height 9
click at [691, 83] on input "checkbox" at bounding box center [690, 84] width 9 height 9
checkbox input "true"
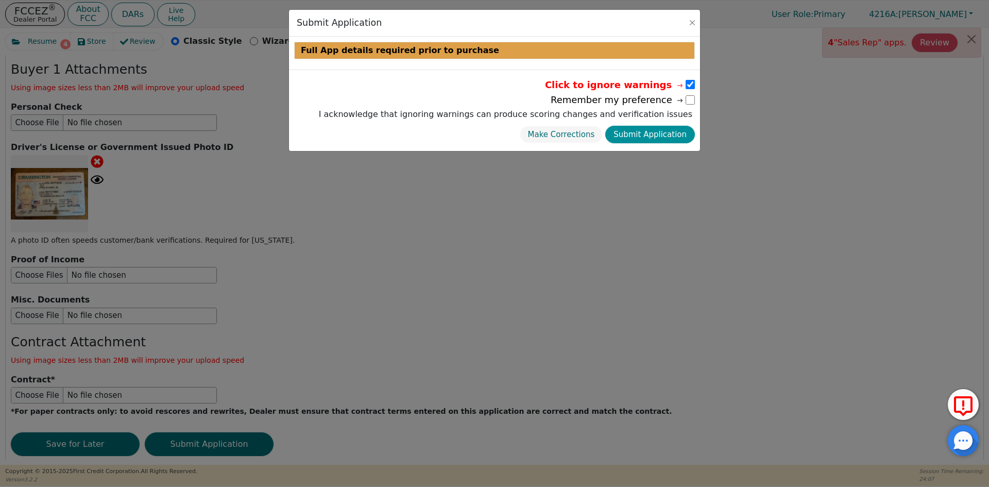
click at [661, 134] on button "Submit Application" at bounding box center [650, 135] width 90 height 18
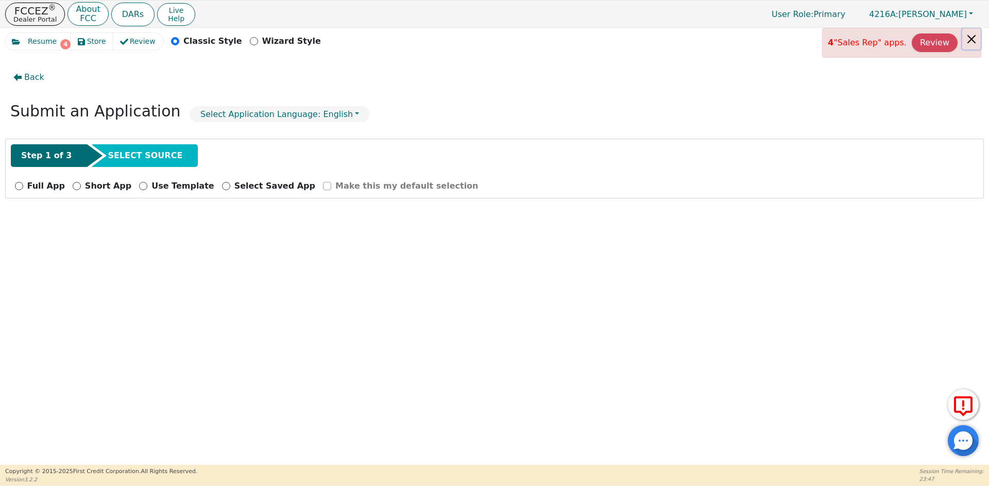
click at [973, 41] on button "Close alert" at bounding box center [971, 38] width 19 height 21
click at [73, 183] on input "Short App" at bounding box center [77, 186] width 8 height 8
radio input "true"
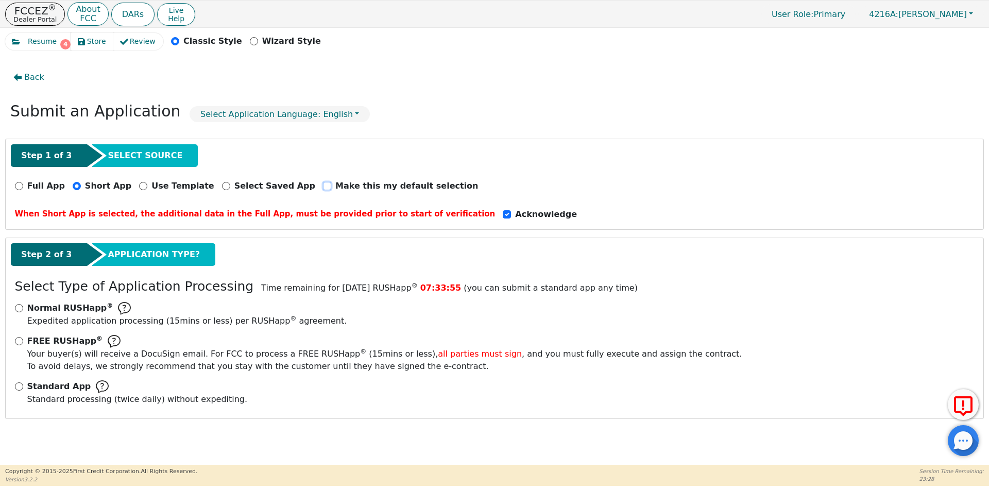
click at [323, 186] on input "Make this my default selection" at bounding box center [327, 186] width 8 height 8
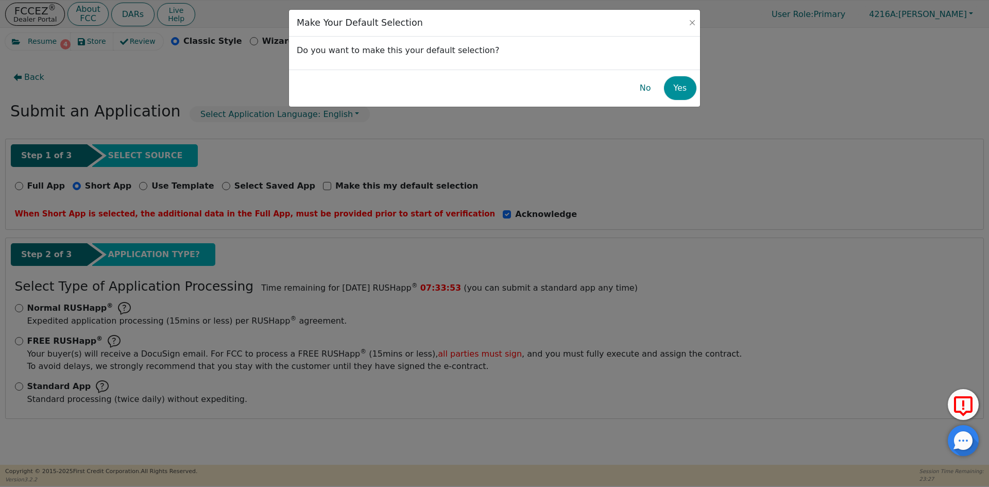
click at [678, 93] on button "Yes" at bounding box center [680, 88] width 32 height 24
checkbox input "true"
